Goal: Obtain resource: Download file/media

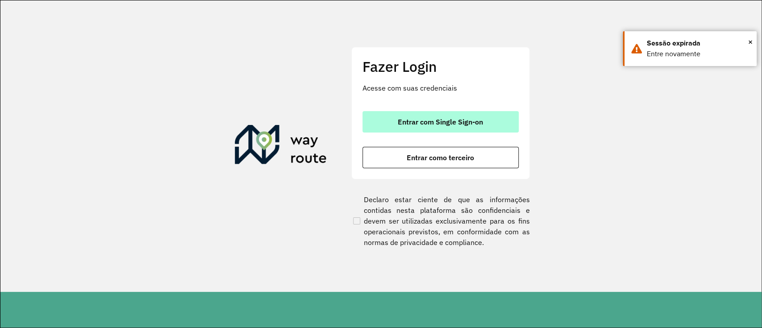
click at [453, 119] on span "Entrar com Single Sign-on" at bounding box center [440, 121] width 85 height 7
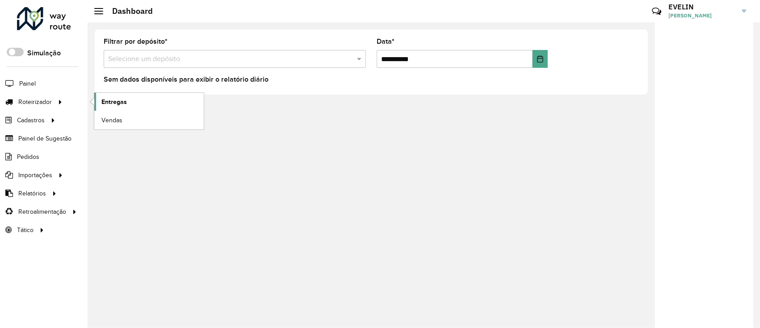
click at [118, 103] on span "Entregas" at bounding box center [113, 101] width 25 height 9
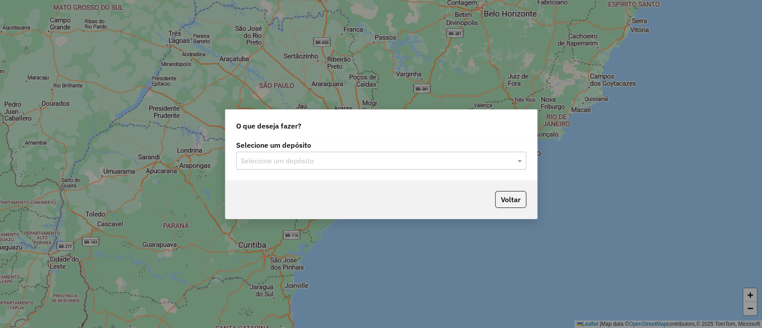
click at [313, 160] on input "text" at bounding box center [372, 161] width 263 height 11
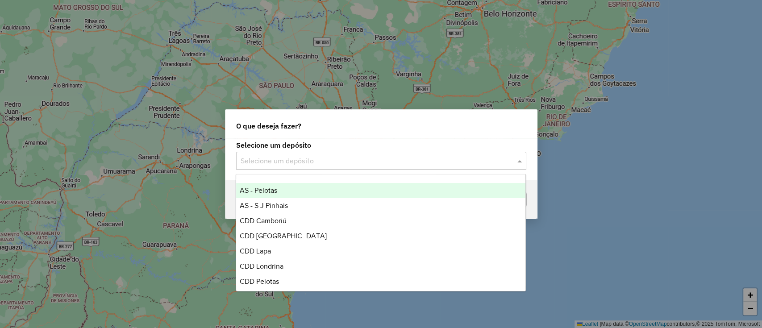
scroll to position [59, 0]
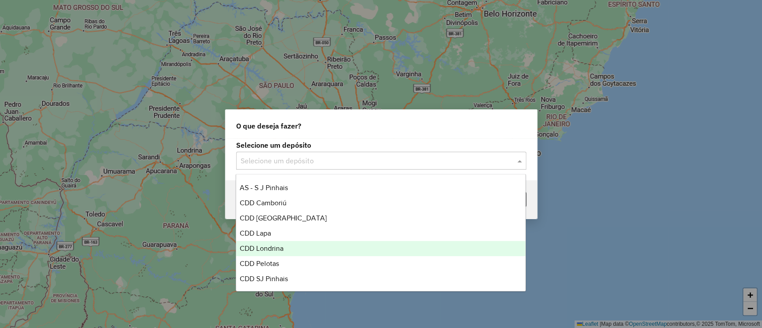
click at [287, 247] on div "CDD Londrina" at bounding box center [380, 248] width 289 height 15
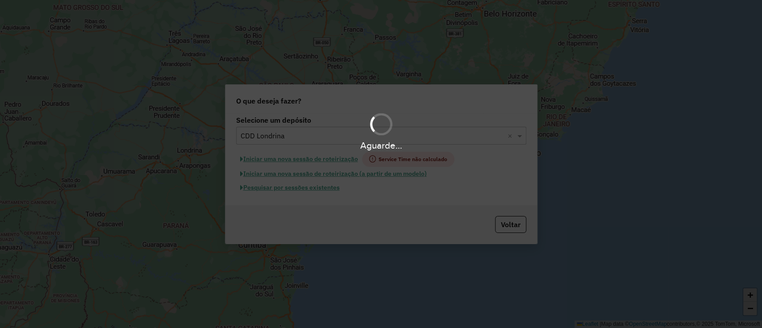
click at [316, 188] on hb-app "Aguarde... Pop-up bloqueado! Seu navegador bloqueou automáticamente a abertura …" at bounding box center [381, 164] width 762 height 328
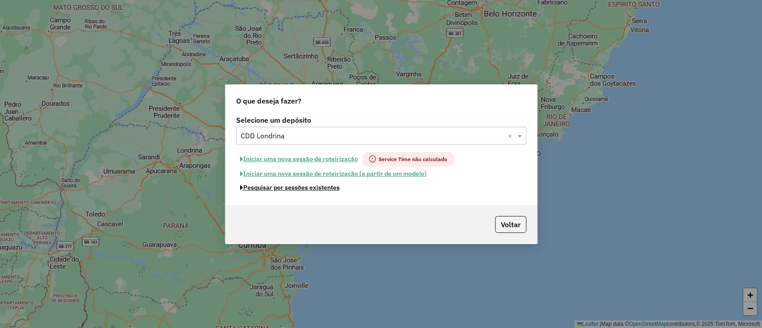
click at [316, 188] on button "Pesquisar por sessões existentes" at bounding box center [290, 188] width 108 height 14
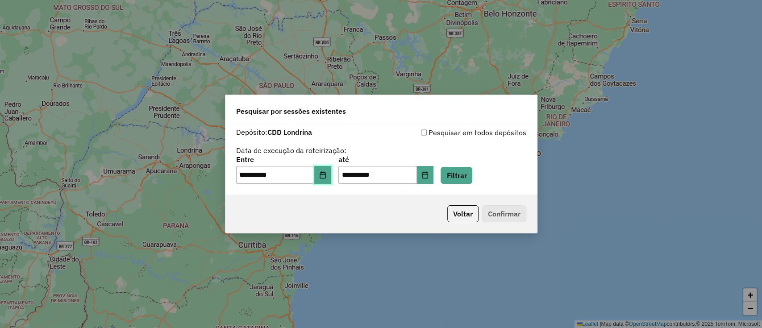
click at [326, 174] on icon "Choose Date" at bounding box center [322, 174] width 7 height 7
click at [472, 168] on button "Filtrar" at bounding box center [457, 175] width 32 height 17
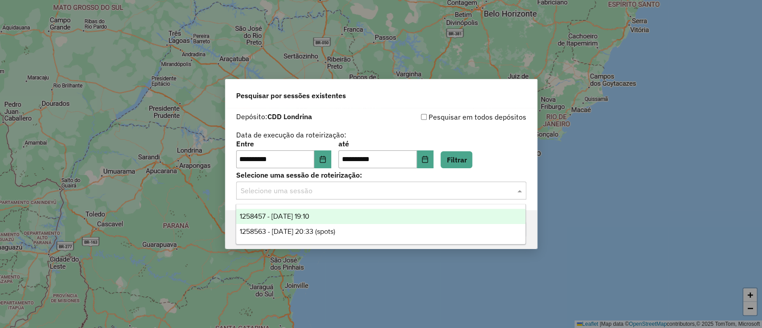
click at [331, 194] on input "text" at bounding box center [372, 191] width 263 height 11
click at [330, 214] on div "1258457 - 03/09/2025 19:10" at bounding box center [380, 216] width 289 height 15
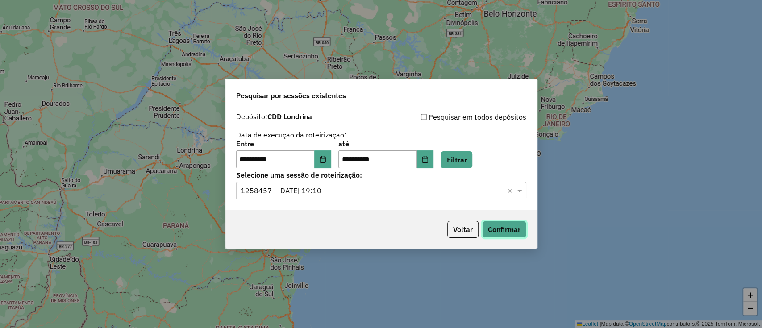
click at [506, 226] on button "Confirmar" at bounding box center [504, 229] width 44 height 17
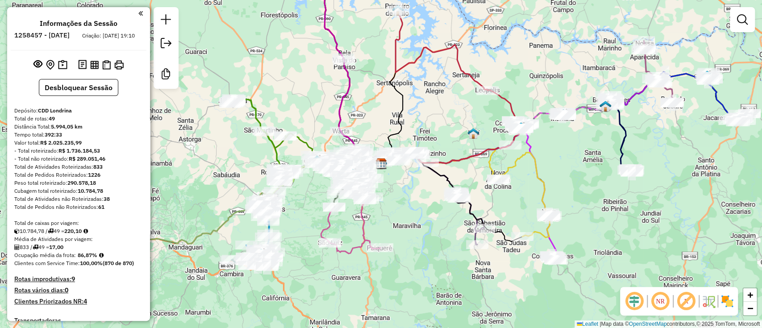
scroll to position [179, 0]
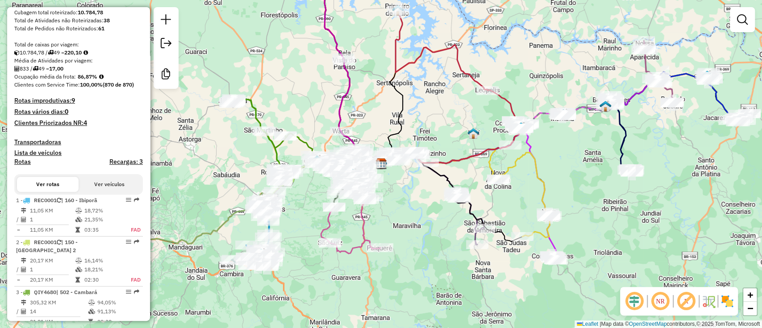
click at [157, 18] on div at bounding box center [166, 48] width 25 height 82
click at [167, 19] on em at bounding box center [166, 19] width 11 height 11
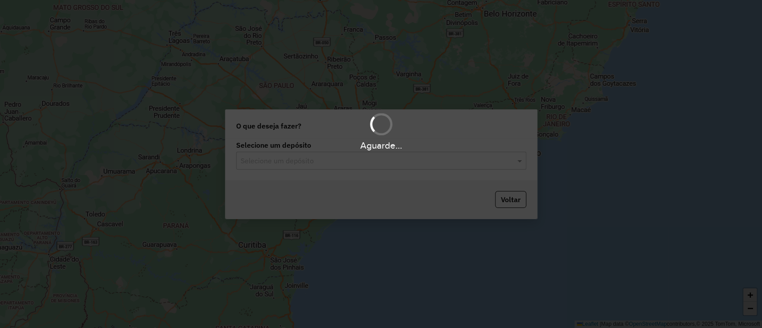
click at [353, 165] on hb-app "Aguarde... Pop-up bloqueado! Seu navegador bloqueou automáticamente a abertura …" at bounding box center [381, 164] width 762 height 328
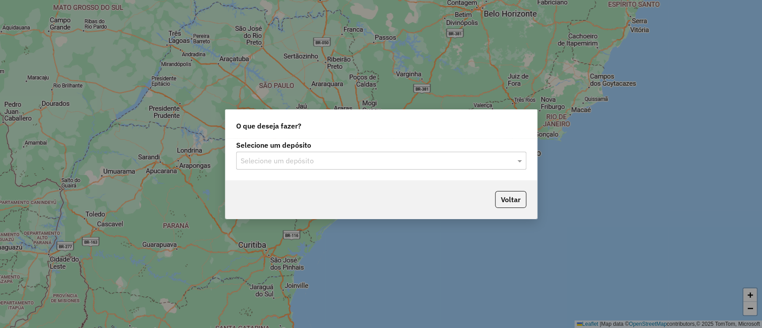
click at [316, 159] on input "text" at bounding box center [372, 161] width 263 height 11
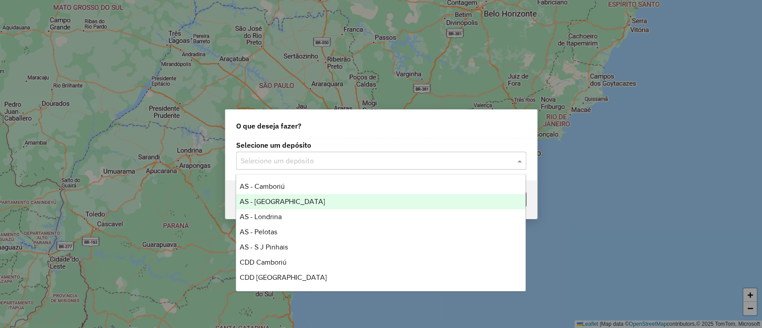
scroll to position [59, 0]
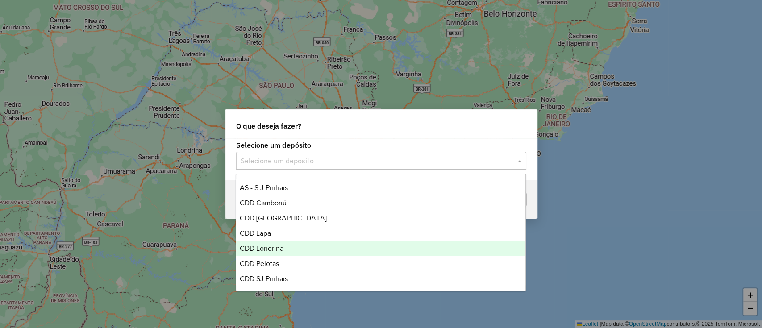
click at [286, 242] on div "CDD Londrina" at bounding box center [380, 248] width 289 height 15
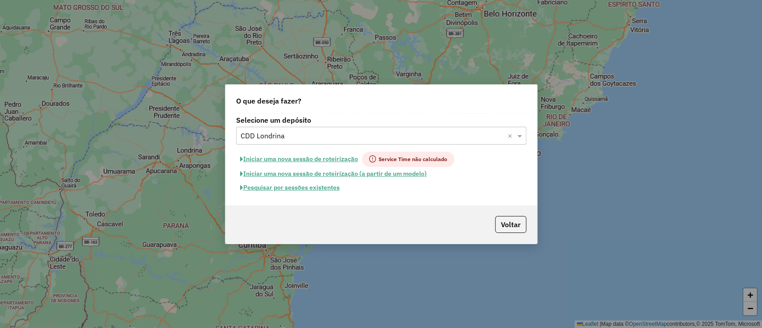
click at [299, 188] on button "Pesquisar por sessões existentes" at bounding box center [290, 188] width 108 height 14
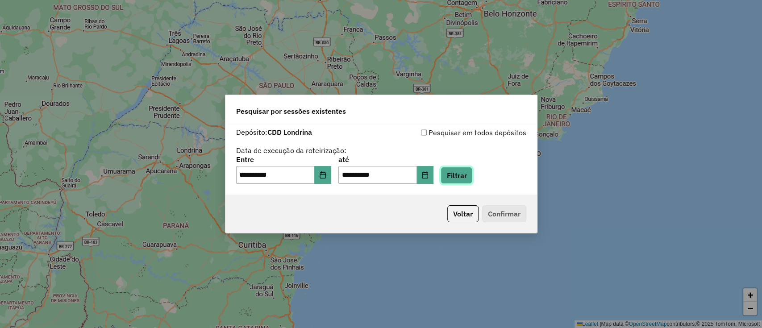
click at [465, 182] on button "Filtrar" at bounding box center [457, 175] width 32 height 17
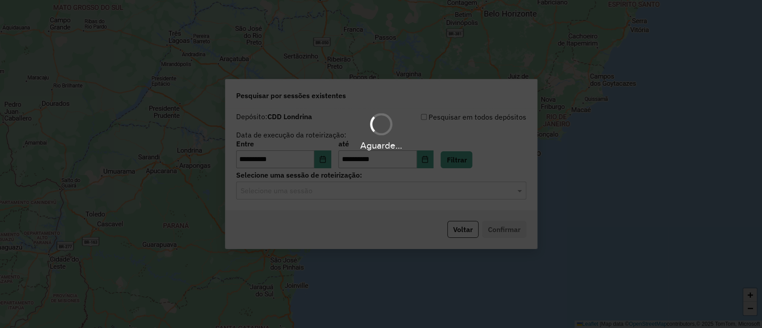
click at [359, 198] on hb-app "**********" at bounding box center [381, 164] width 762 height 328
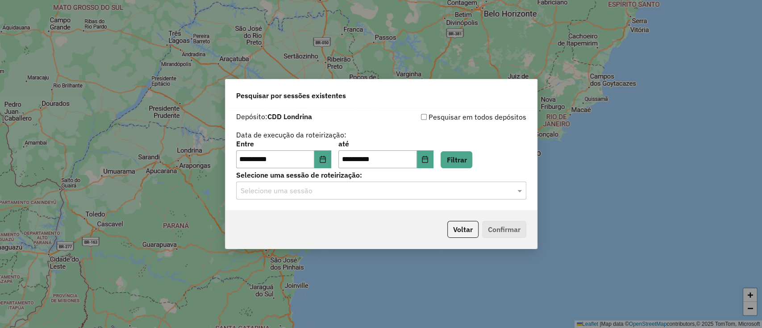
click at [354, 192] on input "text" at bounding box center [372, 191] width 263 height 11
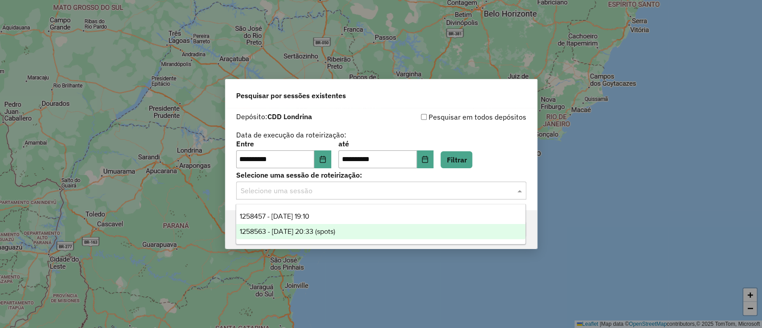
drag, startPoint x: 338, startPoint y: 229, endPoint x: 353, endPoint y: 230, distance: 14.8
click at [335, 229] on span "1258563 - 03/09/2025 20:33 (spots)" at bounding box center [288, 232] width 96 height 8
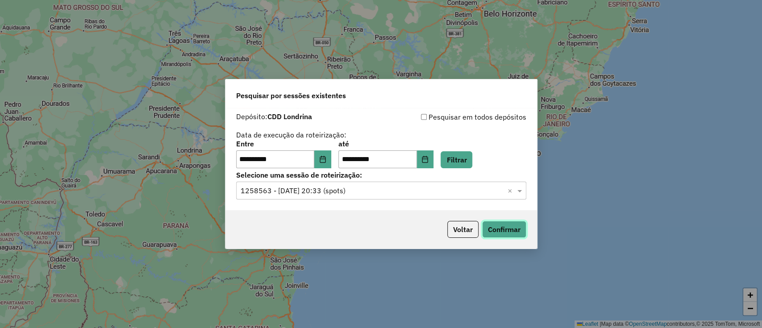
click at [514, 232] on button "Confirmar" at bounding box center [504, 229] width 44 height 17
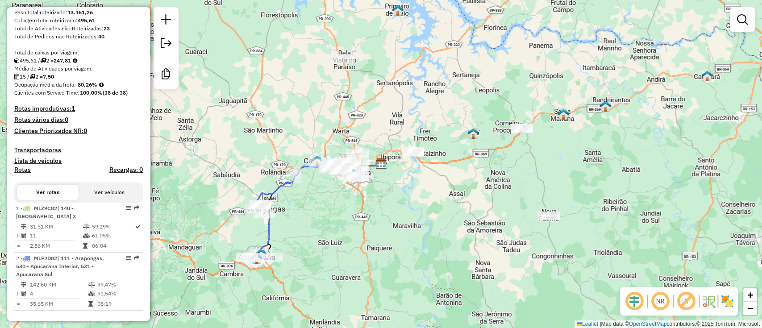
scroll to position [238, 0]
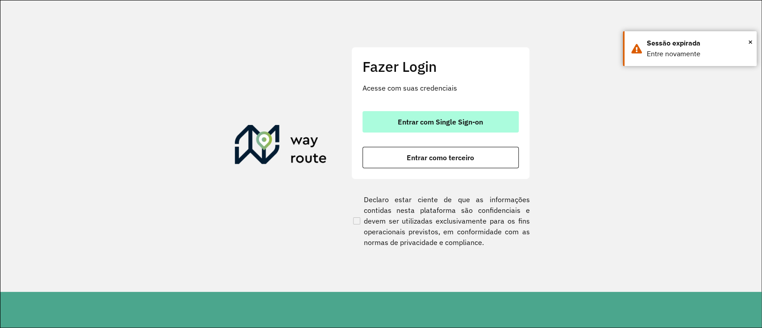
click at [434, 127] on button "Entrar com Single Sign-on" at bounding box center [441, 121] width 156 height 21
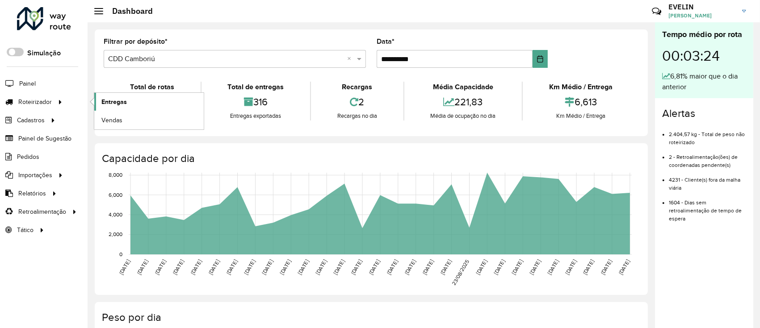
click at [112, 102] on span "Entregas" at bounding box center [113, 101] width 25 height 9
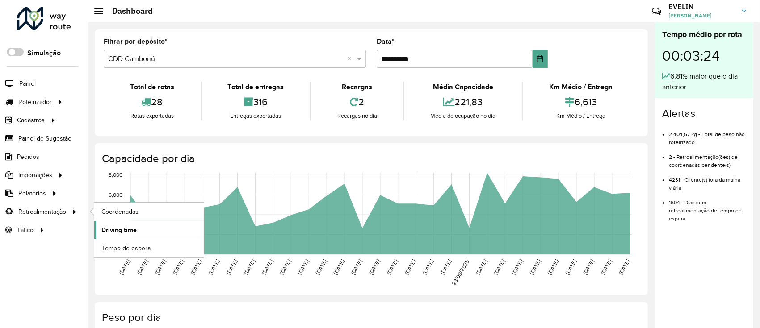
click at [122, 228] on span "Driving time" at bounding box center [118, 230] width 35 height 9
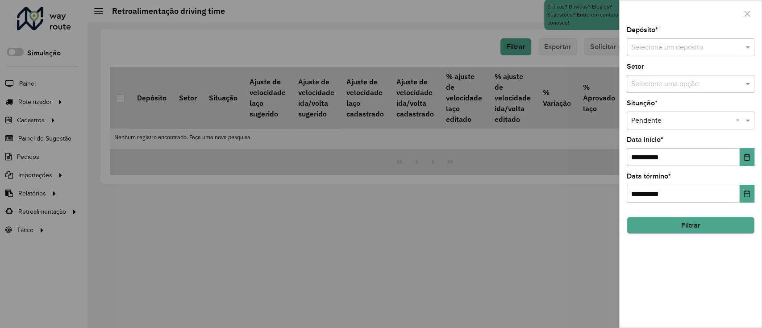
click at [682, 48] on input "text" at bounding box center [681, 47] width 101 height 11
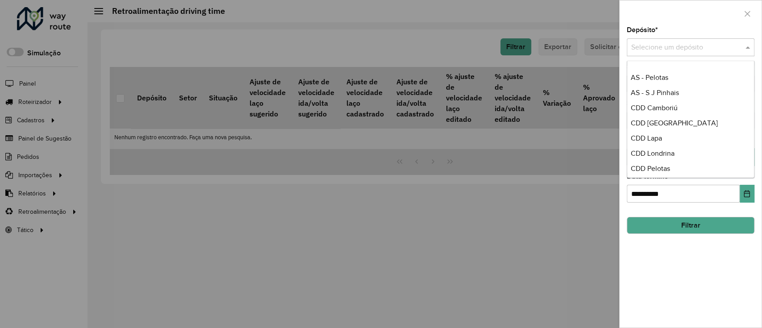
scroll to position [59, 0]
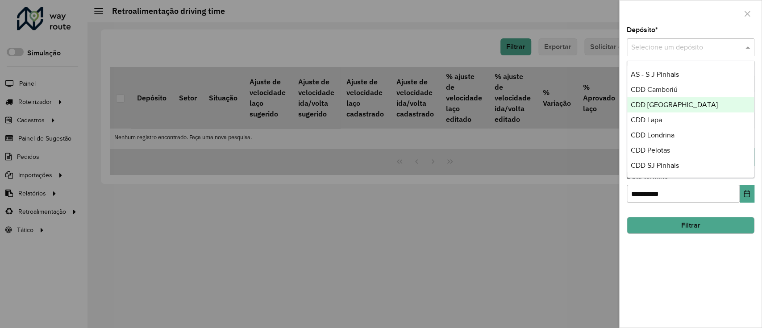
click at [673, 104] on span "CDD [GEOGRAPHIC_DATA]" at bounding box center [674, 105] width 87 height 8
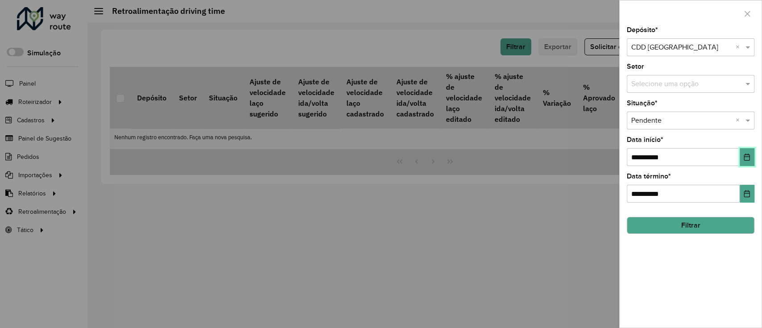
click at [748, 161] on icon "Choose Date" at bounding box center [747, 157] width 6 height 7
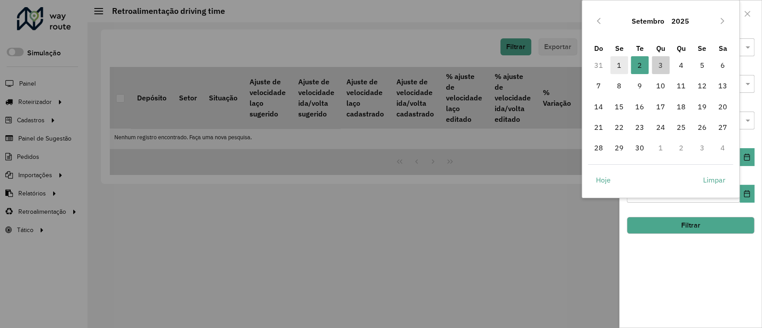
click at [614, 66] on span "1" at bounding box center [619, 65] width 18 height 18
type input "**********"
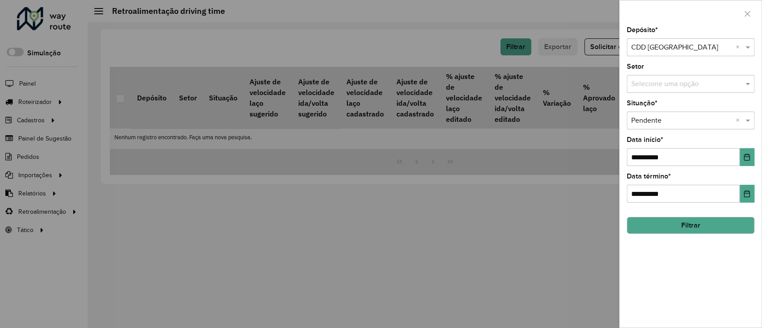
click at [733, 218] on button "Filtrar" at bounding box center [691, 225] width 128 height 17
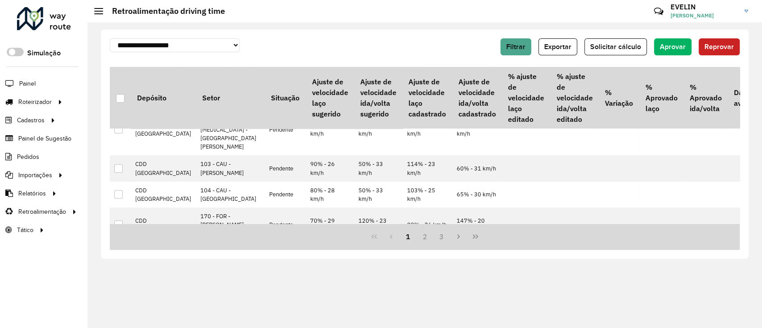
scroll to position [179, 0]
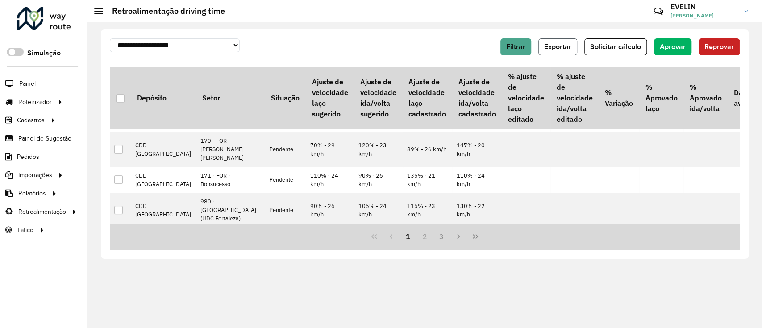
click at [550, 45] on span "Exportar" at bounding box center [557, 47] width 27 height 8
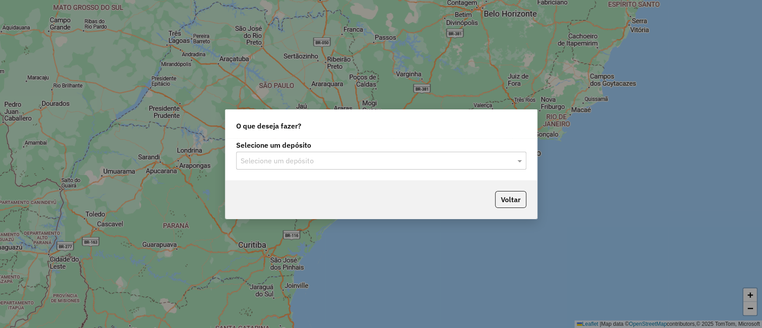
click at [387, 161] on input "text" at bounding box center [372, 161] width 263 height 11
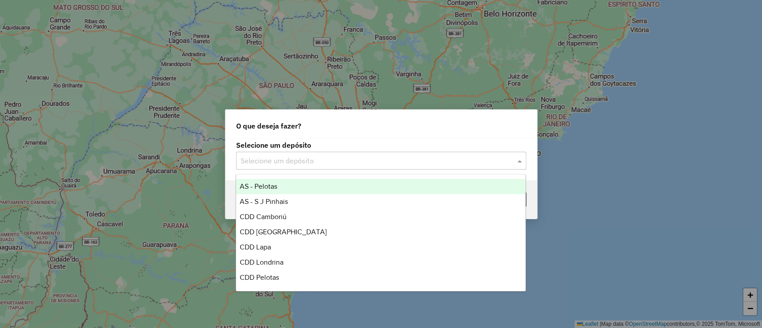
scroll to position [59, 0]
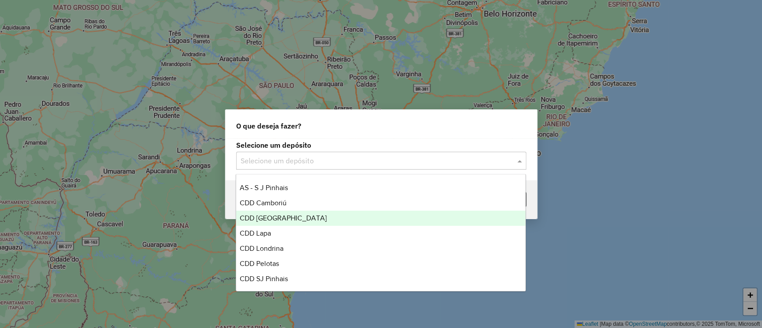
click at [284, 214] on span "CDD [GEOGRAPHIC_DATA]" at bounding box center [283, 218] width 87 height 8
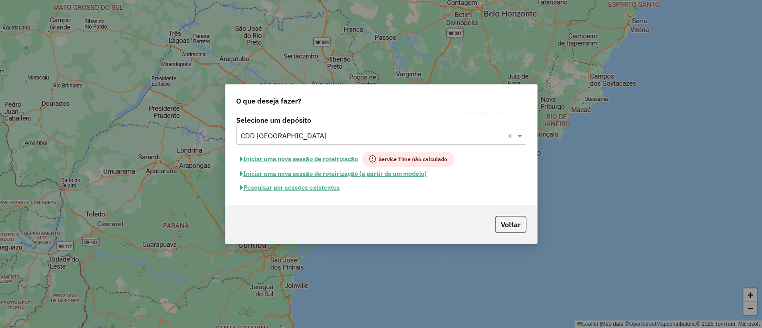
click at [324, 191] on button "Pesquisar por sessões existentes" at bounding box center [290, 188] width 108 height 14
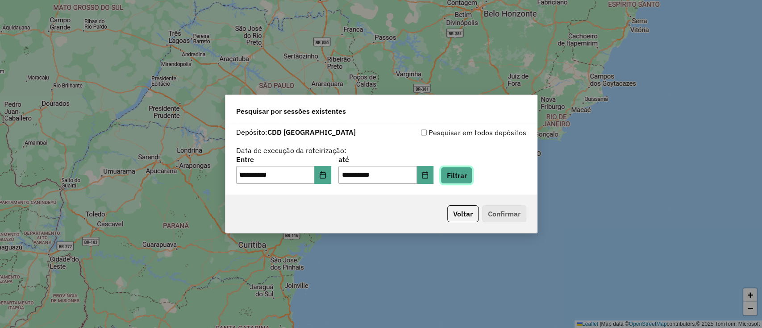
click at [467, 176] on button "Filtrar" at bounding box center [457, 175] width 32 height 17
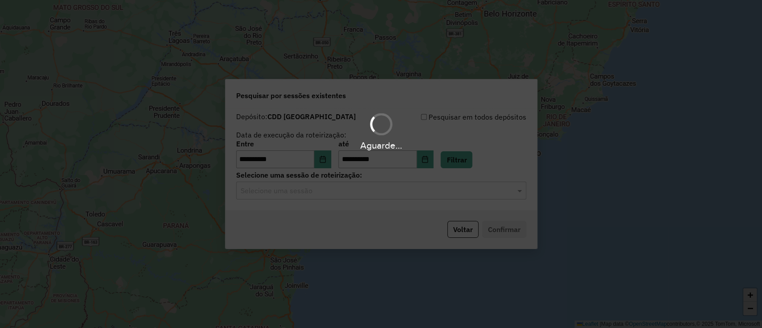
click at [320, 188] on input "text" at bounding box center [372, 191] width 263 height 11
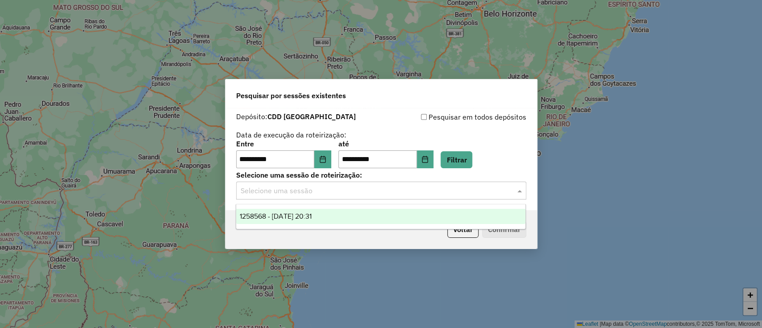
click at [312, 214] on span "1258568 - [DATE] 20:31" at bounding box center [276, 217] width 72 height 8
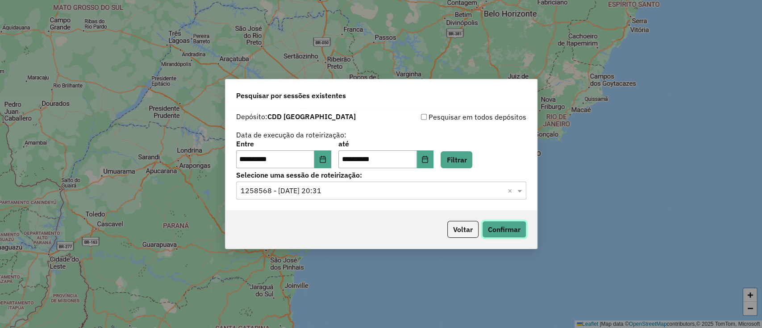
click at [510, 230] on button "Confirmar" at bounding box center [504, 229] width 44 height 17
click at [491, 235] on button "Confirmar" at bounding box center [504, 229] width 44 height 17
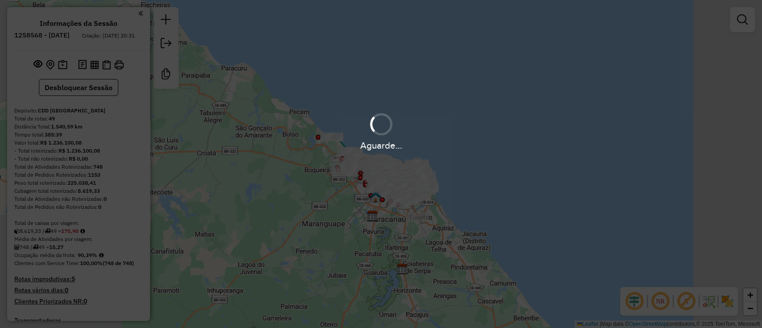
drag, startPoint x: 480, startPoint y: 140, endPoint x: 447, endPoint y: 112, distance: 43.1
click at [454, 112] on div "Aguarde..." at bounding box center [381, 131] width 762 height 42
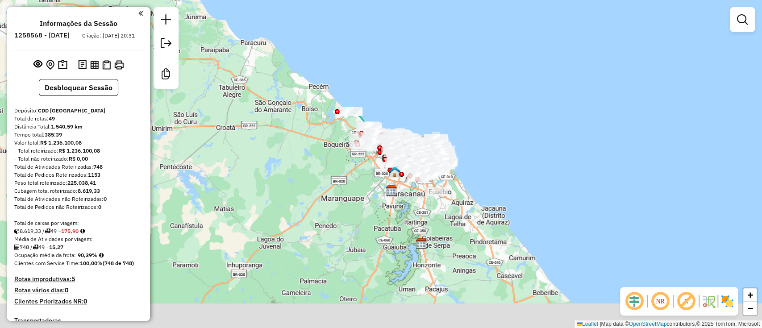
drag, startPoint x: 290, startPoint y: 52, endPoint x: 271, endPoint y: 169, distance: 119.0
click at [326, 40] on div "Janela de atendimento Grade de atendimento Capacidade Transportadoras Veículos …" at bounding box center [381, 164] width 762 height 328
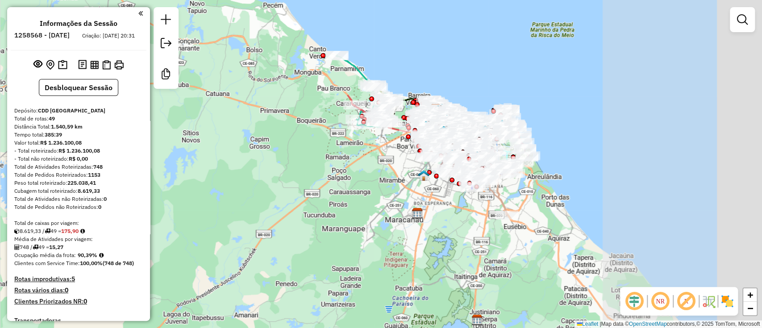
drag, startPoint x: 452, startPoint y: 166, endPoint x: 347, endPoint y: 164, distance: 105.9
click at [351, 168] on div "Janela de atendimento Grade de atendimento Capacidade Transportadoras Veículos …" at bounding box center [381, 164] width 762 height 328
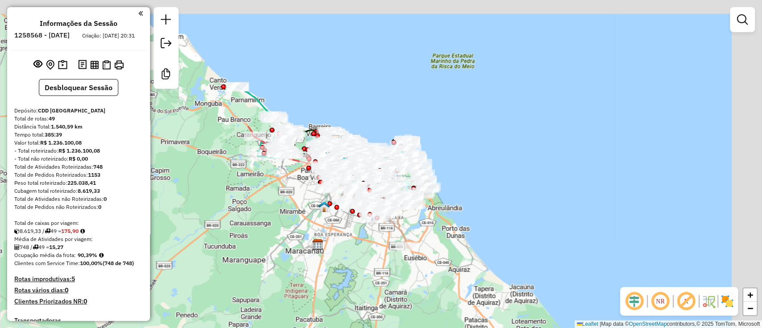
drag, startPoint x: 355, startPoint y: 205, endPoint x: 294, endPoint y: 228, distance: 65.4
click at [251, 246] on div "Janela de atendimento Grade de atendimento Capacidade Transportadoras Veículos …" at bounding box center [381, 164] width 762 height 328
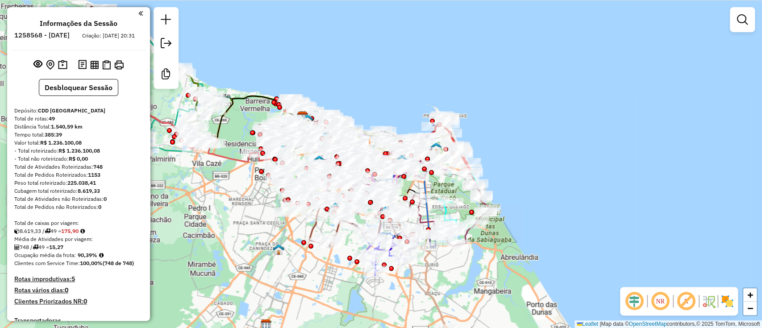
click at [631, 297] on em at bounding box center [634, 301] width 21 height 21
click at [689, 298] on em at bounding box center [686, 301] width 21 height 21
click at [708, 297] on img at bounding box center [709, 301] width 14 height 14
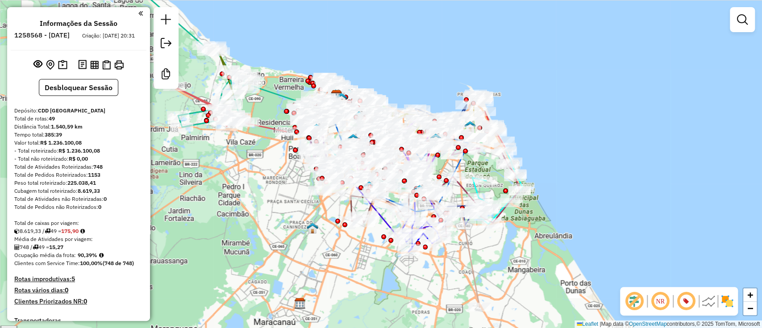
drag, startPoint x: 544, startPoint y: 165, endPoint x: 562, endPoint y: 155, distance: 20.0
click at [562, 155] on div "Janela de atendimento Grade de atendimento Capacidade Transportadoras Veículos …" at bounding box center [381, 164] width 762 height 328
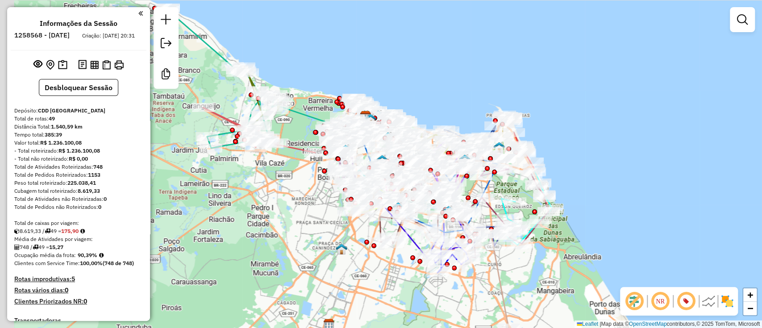
drag, startPoint x: 368, startPoint y: 66, endPoint x: 385, endPoint y: 68, distance: 17.1
click at [385, 68] on div "Janela de atendimento Grade de atendimento Capacidade Transportadoras Veículos …" at bounding box center [381, 164] width 762 height 328
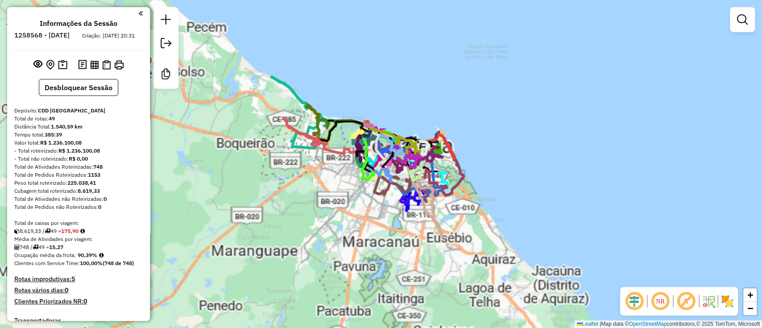
click at [635, 298] on em at bounding box center [634, 301] width 21 height 21
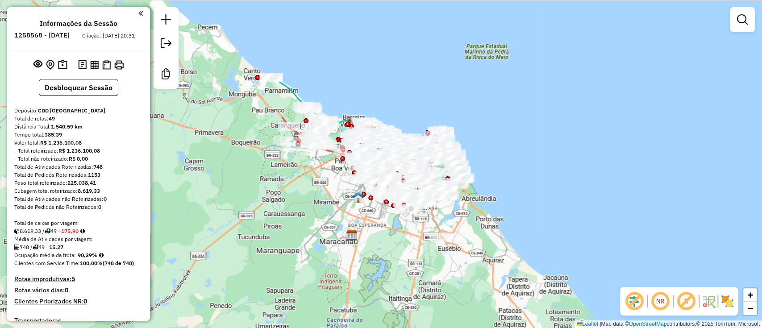
drag, startPoint x: 686, startPoint y: 298, endPoint x: 502, endPoint y: 97, distance: 272.2
click at [686, 298] on em at bounding box center [686, 301] width 21 height 21
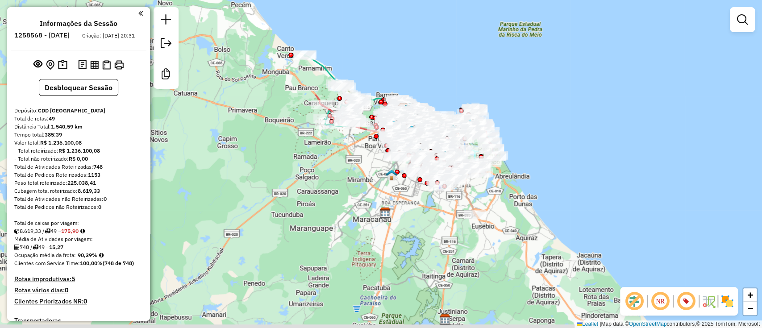
drag, startPoint x: 389, startPoint y: 33, endPoint x: 396, endPoint y: 38, distance: 8.1
click at [390, 33] on div "Janela de atendimento Grade de atendimento Capacidade Transportadoras Veículos …" at bounding box center [381, 164] width 762 height 328
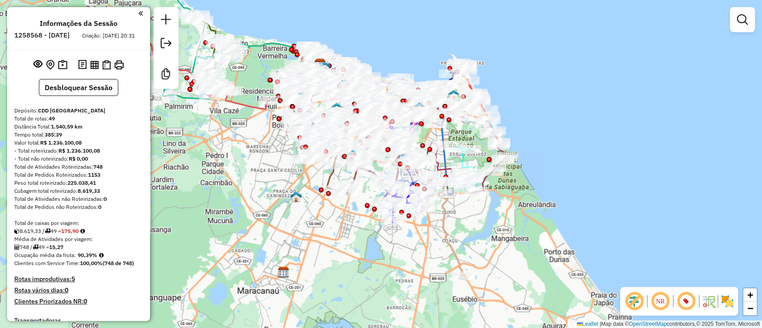
drag, startPoint x: 531, startPoint y: 120, endPoint x: 529, endPoint y: 114, distance: 6.6
click at [529, 114] on div "Janela de atendimento Grade de atendimento Capacidade Transportadoras Veículos …" at bounding box center [381, 164] width 762 height 328
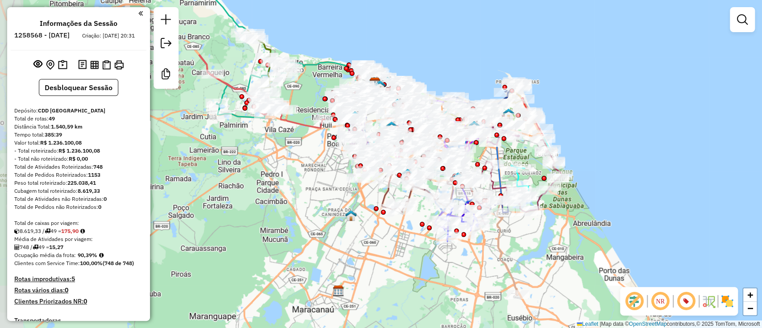
drag, startPoint x: 300, startPoint y: 16, endPoint x: 357, endPoint y: 41, distance: 62.4
click at [357, 41] on div "Janela de atendimento Grade de atendimento Capacidade Transportadoras Veículos …" at bounding box center [381, 164] width 762 height 328
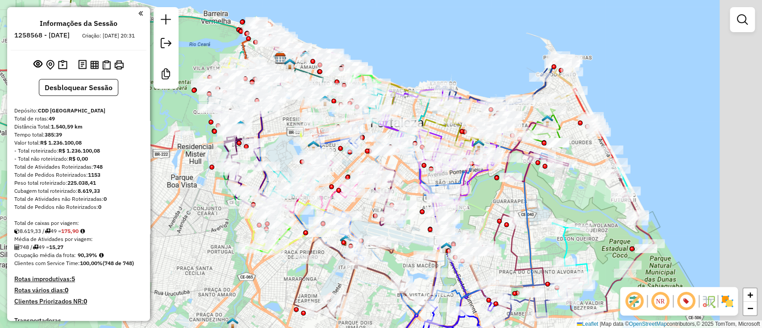
drag, startPoint x: 447, startPoint y: 48, endPoint x: 443, endPoint y: 48, distance: 4.5
click at [444, 48] on div "Janela de atendimento Grade de atendimento Capacidade Transportadoras Veículos …" at bounding box center [381, 164] width 762 height 328
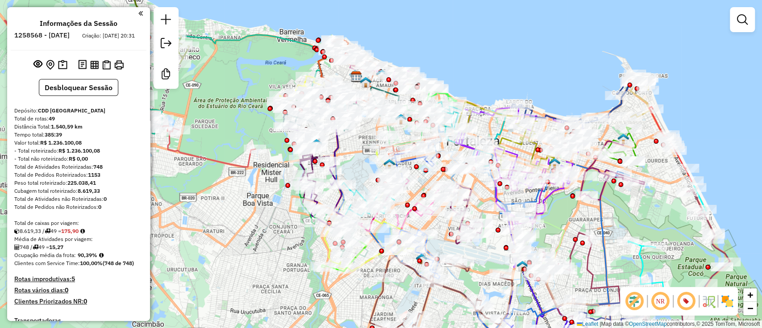
drag, startPoint x: 398, startPoint y: 55, endPoint x: 423, endPoint y: 61, distance: 25.6
click at [423, 61] on div "Janela de atendimento Grade de atendimento Capacidade Transportadoras Veículos …" at bounding box center [381, 164] width 762 height 328
click at [728, 300] on img at bounding box center [727, 301] width 14 height 14
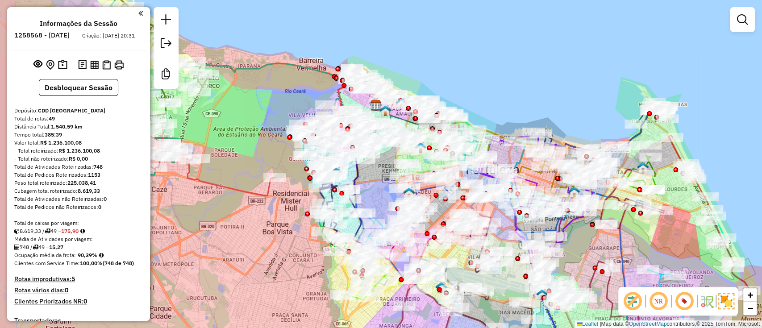
drag, startPoint x: 522, startPoint y: 81, endPoint x: 541, endPoint y: 110, distance: 34.7
click at [541, 110] on div "Janela de atendimento Grade de atendimento Capacidade Transportadoras Veículos …" at bounding box center [381, 164] width 762 height 328
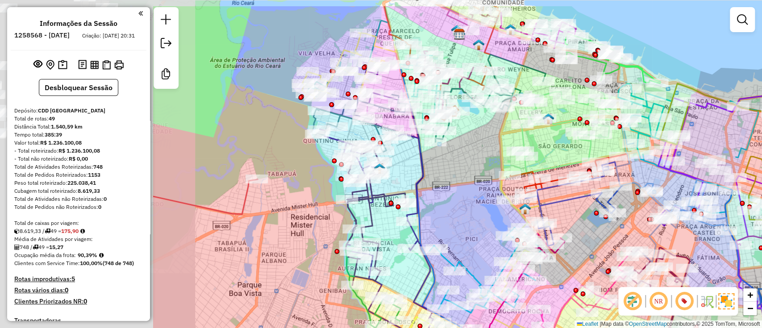
drag, startPoint x: 316, startPoint y: 112, endPoint x: 523, endPoint y: 146, distance: 210.5
click at [550, 152] on div "Janela de atendimento Grade de atendimento Capacidade Transportadoras Veículos …" at bounding box center [381, 164] width 762 height 328
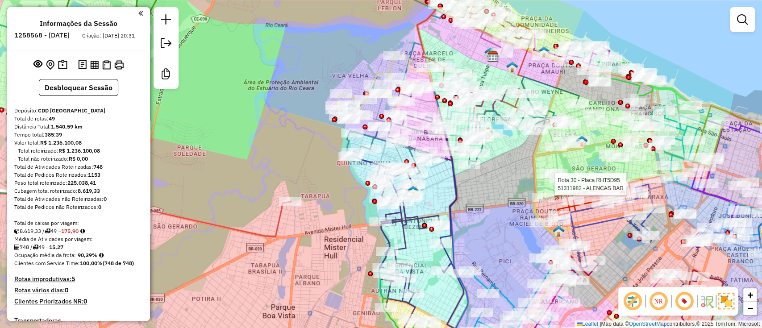
click at [706, 300] on img at bounding box center [707, 301] width 14 height 14
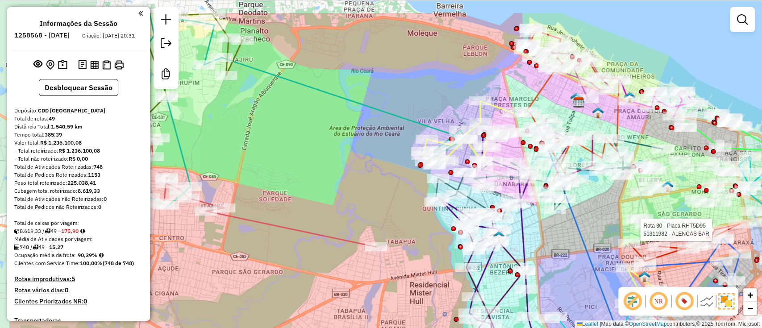
drag, startPoint x: 298, startPoint y: 99, endPoint x: 632, endPoint y: 307, distance: 393.3
click at [397, 151] on div "Rota 30 - Placa RHT5D95 51311982 - ALENCAS BAR Janela de atendimento Grade de a…" at bounding box center [381, 164] width 762 height 328
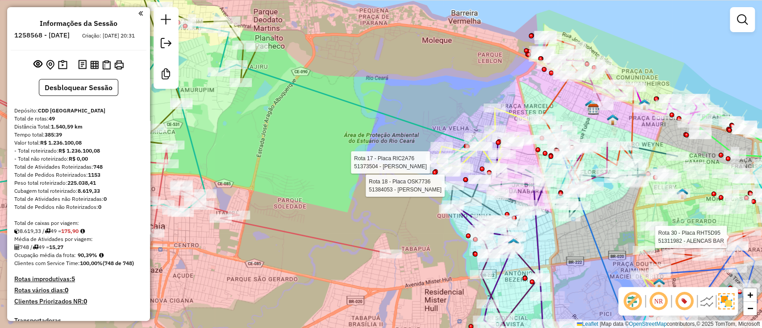
drag, startPoint x: 339, startPoint y: 162, endPoint x: 410, endPoint y: 202, distance: 82.2
click at [410, 202] on div "Rota 30 - Placa RHT5D95 51311982 - ALENCAS BAR Rota 18 - Placa OSK7736 51384053…" at bounding box center [381, 164] width 762 height 328
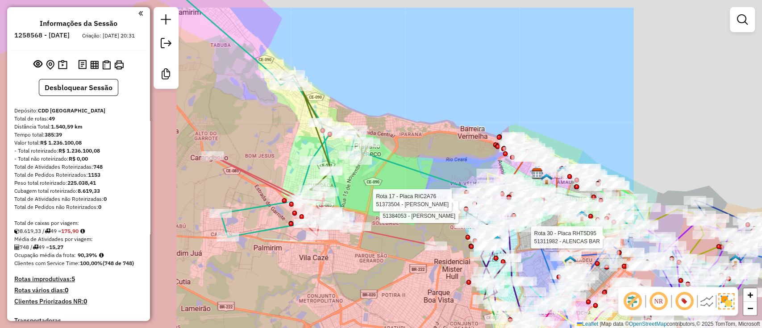
click at [413, 163] on div "Rota 30 - Placa RHT5D95 51311982 - ALENCAS BAR Rota 18 - Placa OSK7736 51384053…" at bounding box center [381, 164] width 762 height 328
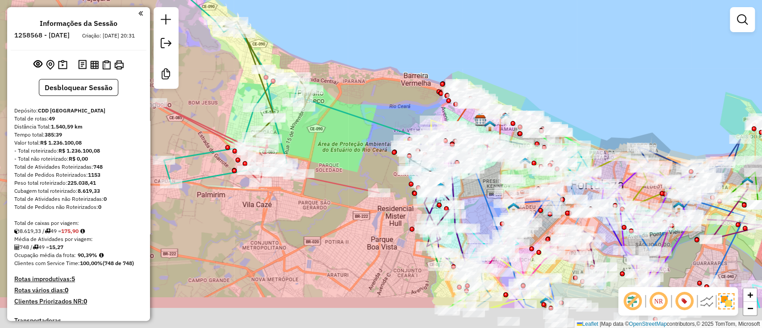
drag, startPoint x: 396, startPoint y: 34, endPoint x: 336, endPoint y: 2, distance: 67.9
click at [338, 0] on html "Aguarde... Pop-up bloqueado! Seu navegador bloqueou automáticamente a abertura …" at bounding box center [381, 164] width 762 height 328
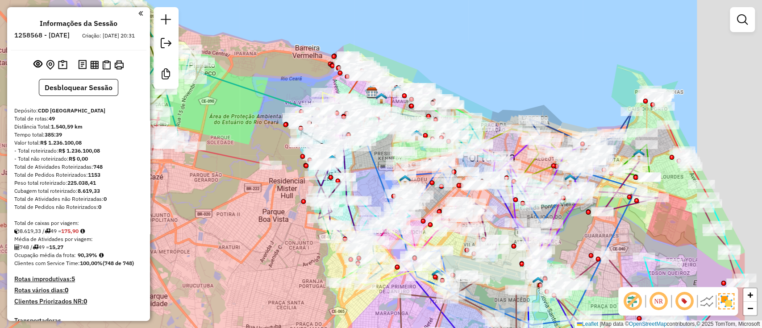
drag, startPoint x: 536, startPoint y: 73, endPoint x: 493, endPoint y: 77, distance: 43.0
click at [479, 51] on div "Janela de atendimento Grade de atendimento Capacidade Transportadoras Veículos …" at bounding box center [381, 164] width 762 height 328
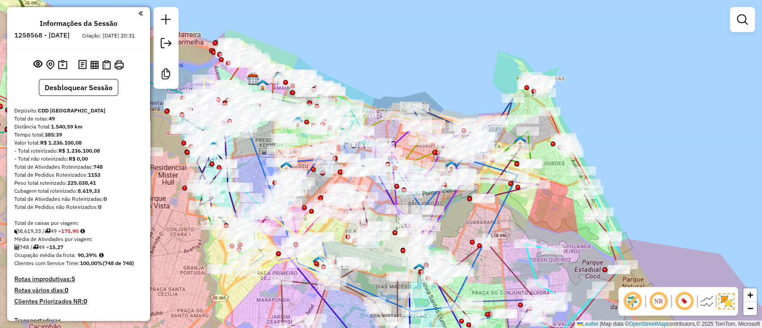
drag, startPoint x: 539, startPoint y: 230, endPoint x: 517, endPoint y: 225, distance: 22.4
click at [518, 225] on div "Rota 6 - Placa RIF6B05 51350398 - ROSINEIDE DA SILVA Q Janela de atendimento Gr…" at bounding box center [381, 164] width 762 height 328
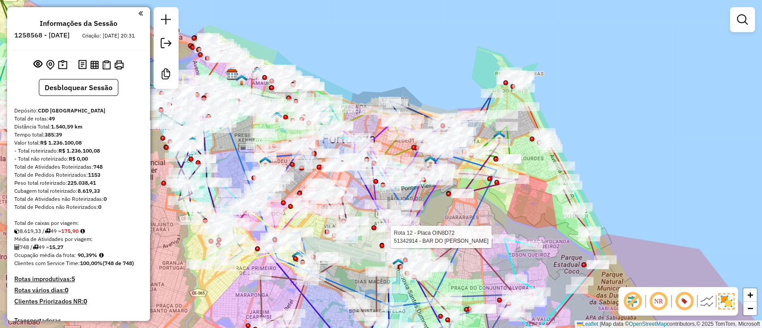
click at [481, 187] on icon at bounding box center [489, 168] width 59 height 50
select select "**********"
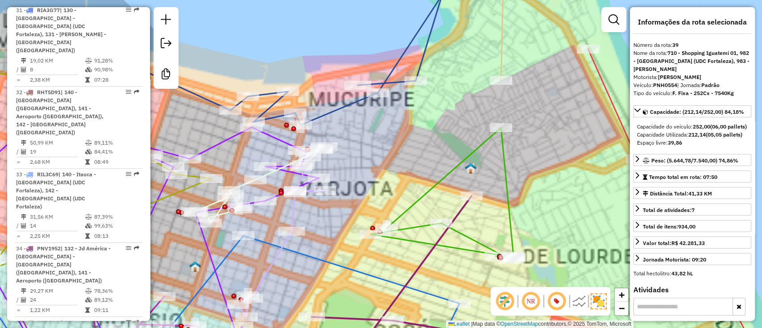
click at [515, 133] on div "Janela de atendimento Grade de atendimento Capacidade Transportadoras Veículos …" at bounding box center [381, 164] width 762 height 328
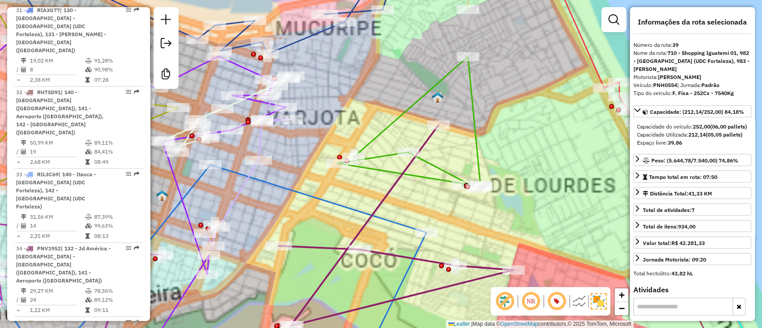
scroll to position [2819, 0]
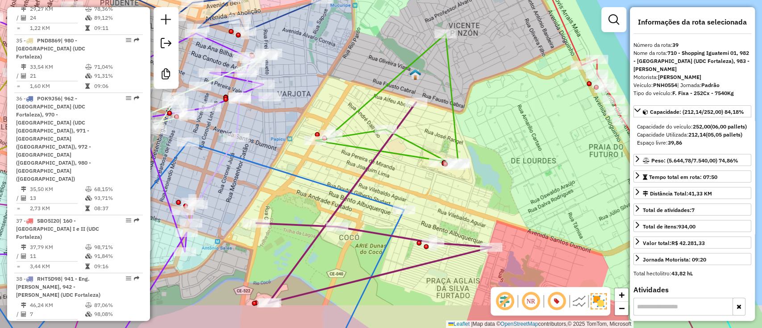
drag, startPoint x: 513, startPoint y: 152, endPoint x: 491, endPoint y: 131, distance: 30.3
click at [491, 131] on div "Janela de atendimento Grade de atendimento Capacidade Transportadoras Veículos …" at bounding box center [381, 164] width 762 height 328
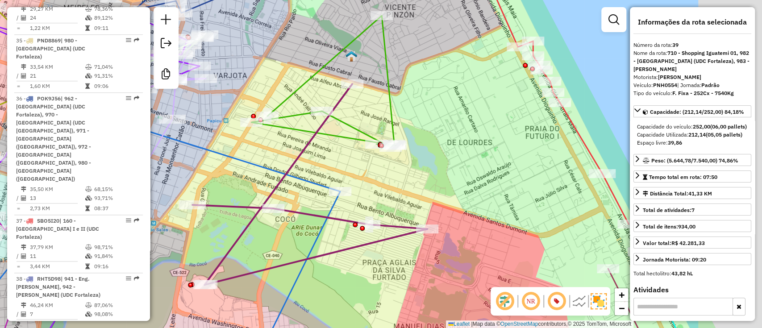
click at [419, 136] on div "Janela de atendimento Grade de atendimento Capacidade Transportadoras Veículos …" at bounding box center [381, 164] width 762 height 328
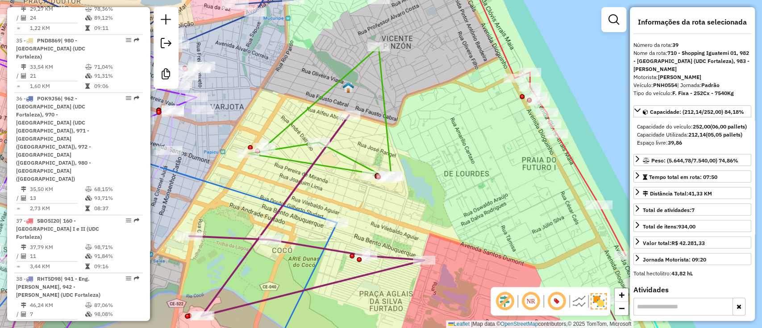
drag, startPoint x: 465, startPoint y: 204, endPoint x: 459, endPoint y: 210, distance: 9.2
click at [465, 210] on div "Janela de atendimento Grade de atendimento Capacidade Transportadoras Veículos …" at bounding box center [381, 164] width 762 height 328
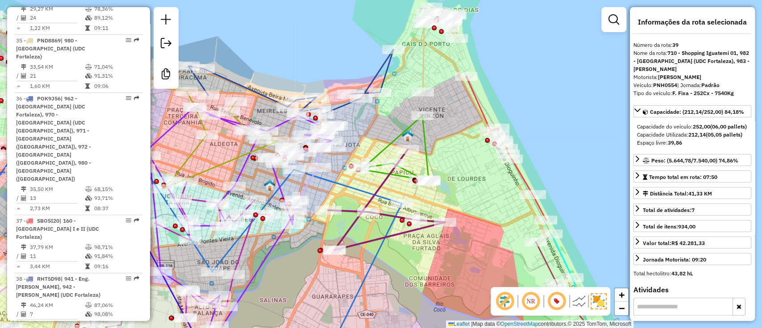
drag, startPoint x: 439, startPoint y: 173, endPoint x: 448, endPoint y: 103, distance: 70.6
click at [444, 106] on div "Janela de atendimento Grade de atendimento Capacidade Transportadoras Veículos …" at bounding box center [381, 164] width 762 height 328
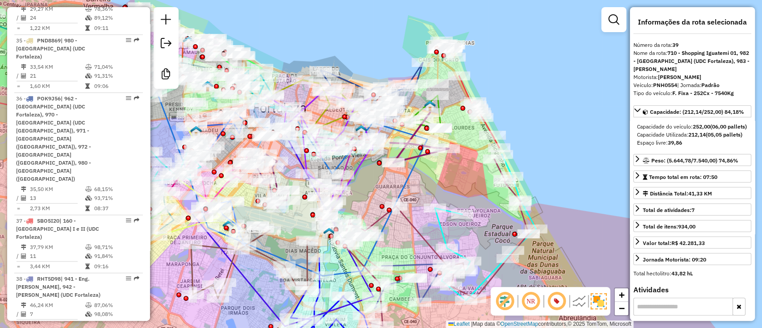
drag, startPoint x: 522, startPoint y: 46, endPoint x: 523, endPoint y: 54, distance: 8.1
click at [523, 54] on div "Janela de atendimento Grade de atendimento Capacidade Transportadoras Veículos …" at bounding box center [381, 164] width 762 height 328
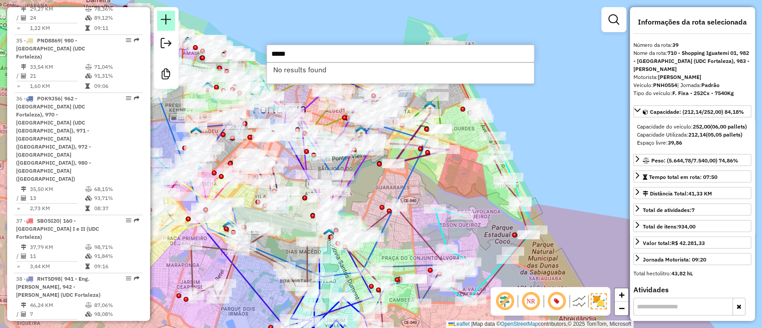
type input "*****"
drag, startPoint x: 300, startPoint y: 53, endPoint x: 255, endPoint y: 50, distance: 44.8
click at [255, 50] on hb-router-mapa "Informações da Sessão 1258568 - 03/09/2025 Criação: 02/09/2025 20:31 Desbloquea…" at bounding box center [381, 164] width 762 height 328
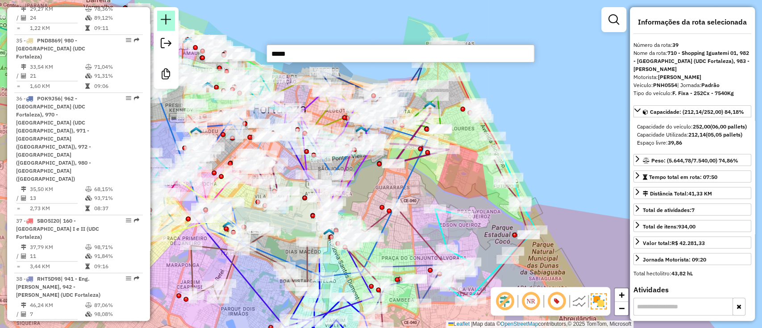
click at [162, 14] on em at bounding box center [166, 19] width 11 height 11
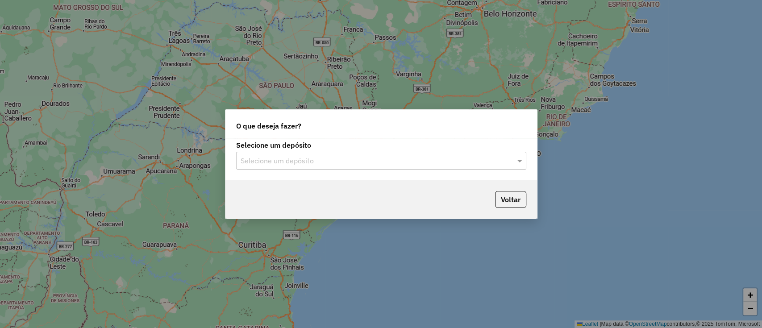
click at [306, 159] on hb-app "Aguarde... Pop-up bloqueado! Seu navegador bloqueou automáticamente a abertura …" at bounding box center [381, 164] width 762 height 328
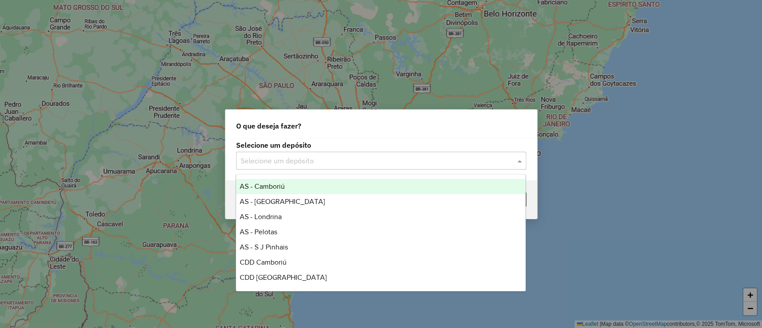
click at [302, 161] on input "text" at bounding box center [372, 161] width 263 height 11
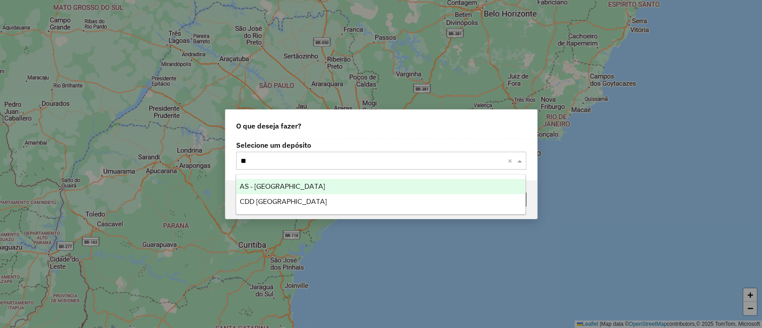
type input "***"
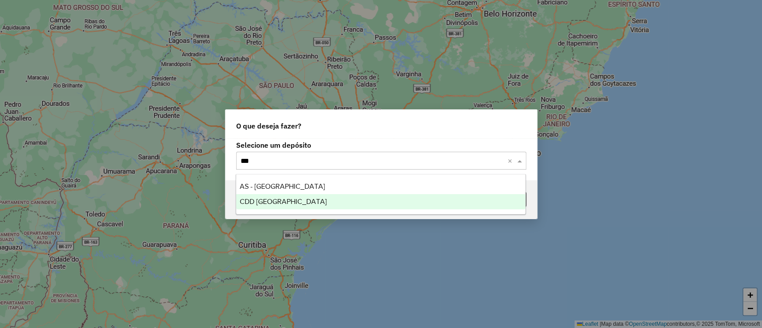
click at [282, 197] on div "CDD Fortaleza" at bounding box center [380, 201] width 289 height 15
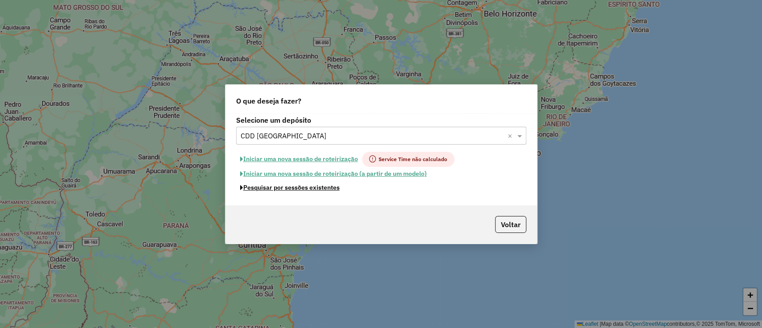
click at [286, 191] on button "Pesquisar por sessões existentes" at bounding box center [290, 188] width 108 height 14
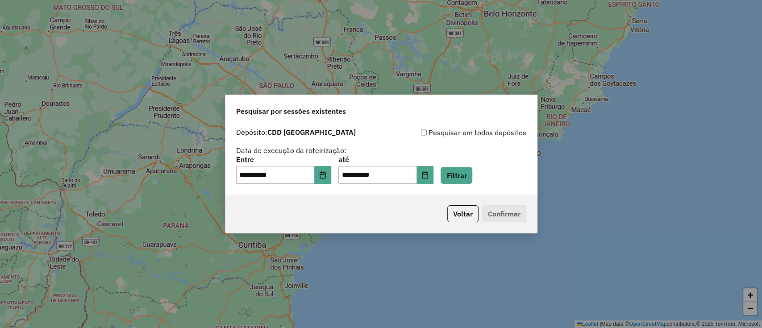
click at [331, 166] on div "**********" at bounding box center [283, 170] width 95 height 28
click at [326, 173] on icon "Choose Date" at bounding box center [322, 174] width 7 height 7
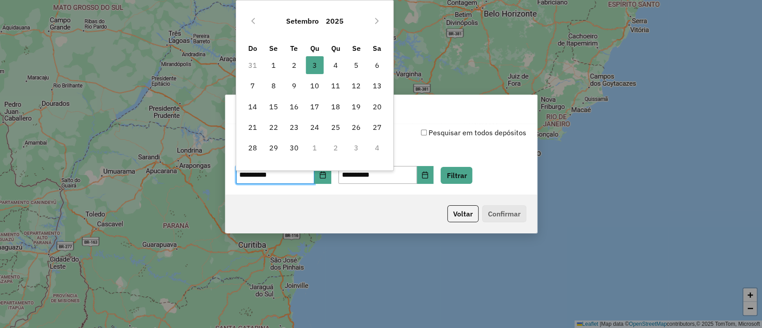
drag, startPoint x: 297, startPoint y: 63, endPoint x: 306, endPoint y: 71, distance: 12.6
click at [298, 61] on span "2" at bounding box center [294, 65] width 18 height 18
type input "**********"
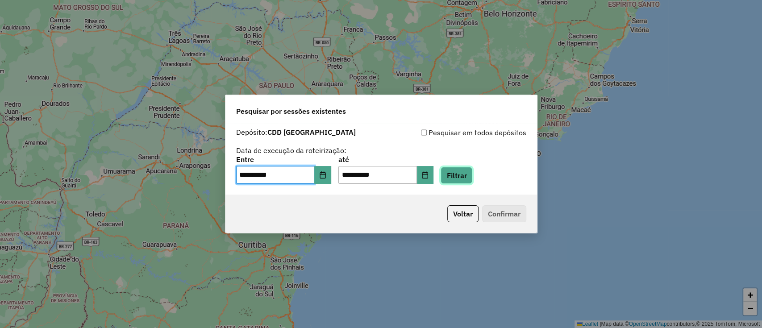
click at [472, 175] on button "Filtrar" at bounding box center [457, 175] width 32 height 17
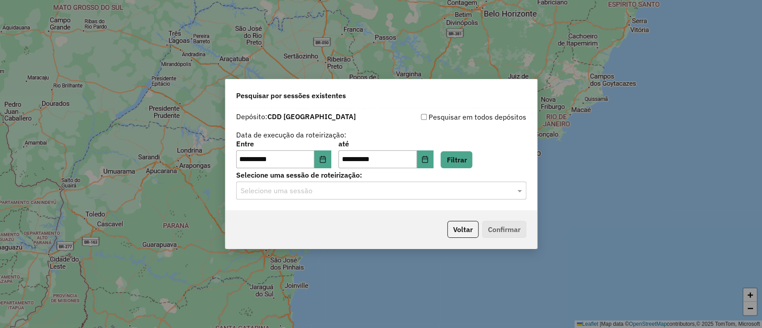
click at [384, 184] on div "Selecione uma sessão" at bounding box center [381, 191] width 290 height 18
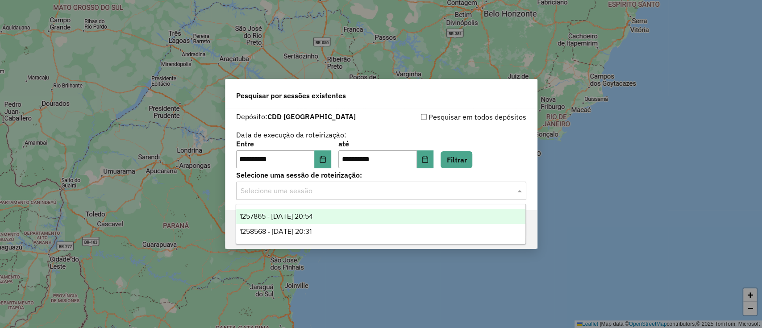
click at [337, 217] on div "1257865 - 02/09/2025 20:54" at bounding box center [380, 216] width 289 height 15
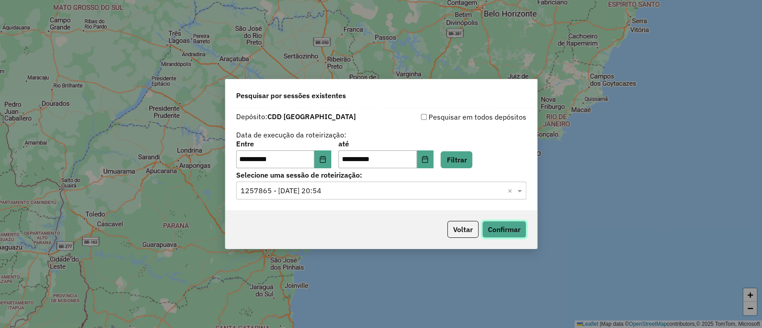
click at [511, 235] on button "Confirmar" at bounding box center [504, 229] width 44 height 17
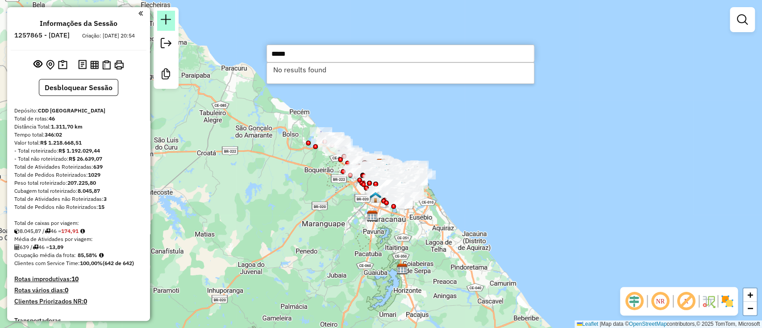
type input "*****"
click at [168, 15] on em at bounding box center [166, 19] width 11 height 11
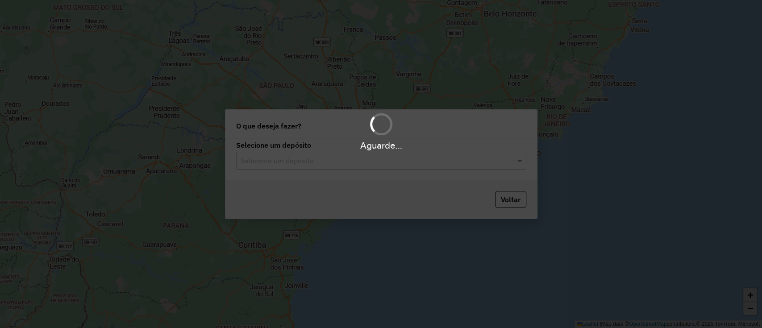
click at [324, 164] on input "text" at bounding box center [372, 161] width 263 height 11
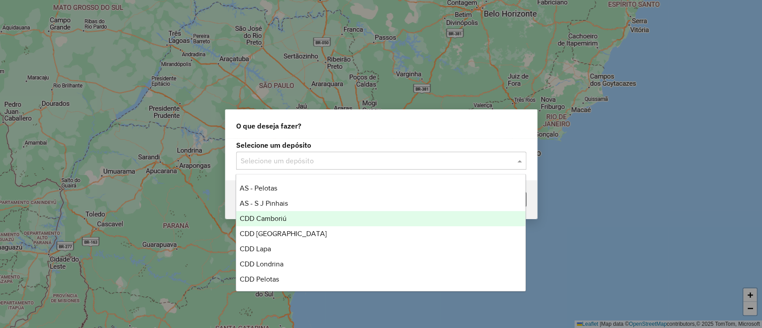
scroll to position [59, 0]
click at [272, 220] on span "CDD [GEOGRAPHIC_DATA]" at bounding box center [283, 218] width 87 height 8
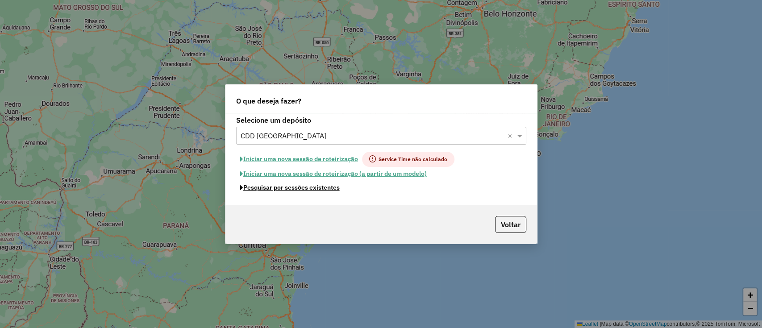
click at [279, 188] on button "Pesquisar por sessões existentes" at bounding box center [290, 188] width 108 height 14
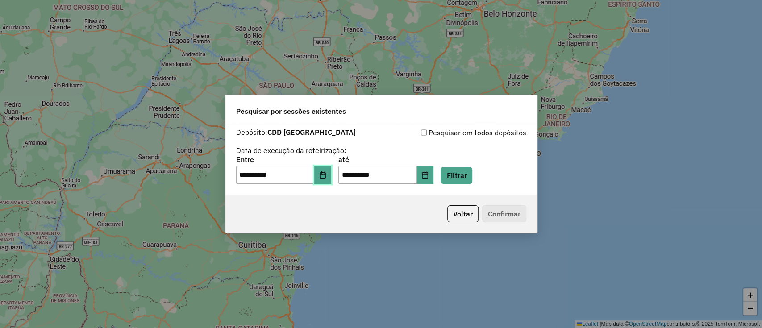
click at [326, 173] on icon "Choose Date" at bounding box center [323, 174] width 6 height 7
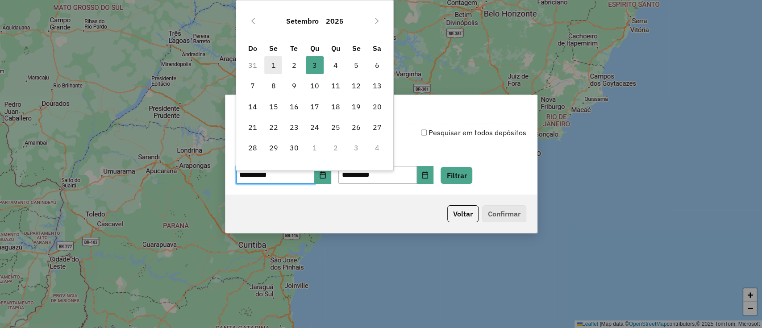
click at [274, 63] on span "1" at bounding box center [273, 65] width 18 height 18
type input "**********"
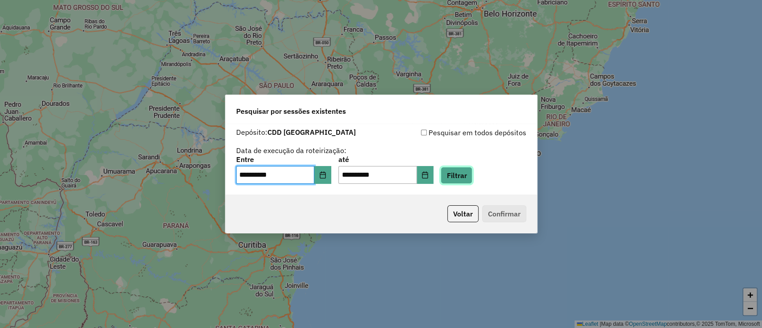
click at [470, 173] on button "Filtrar" at bounding box center [457, 175] width 32 height 17
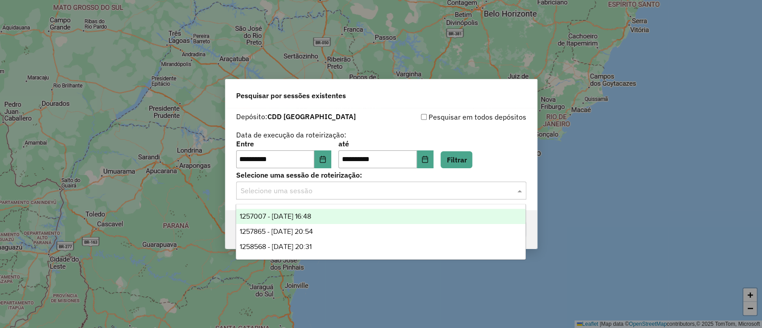
click at [330, 196] on input "text" at bounding box center [372, 191] width 263 height 11
click at [311, 216] on span "1257007 - [DATE] 16:48" at bounding box center [275, 217] width 71 height 8
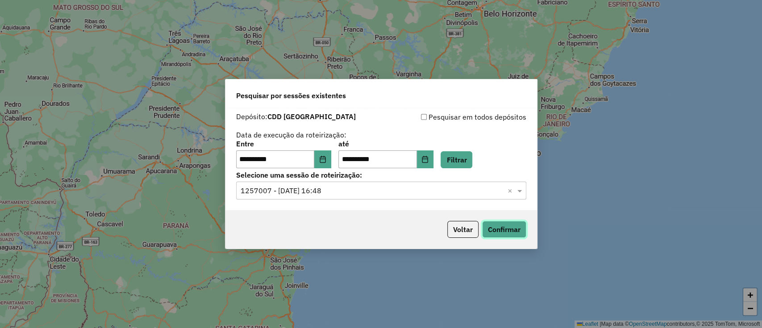
click at [510, 229] on button "Confirmar" at bounding box center [504, 229] width 44 height 17
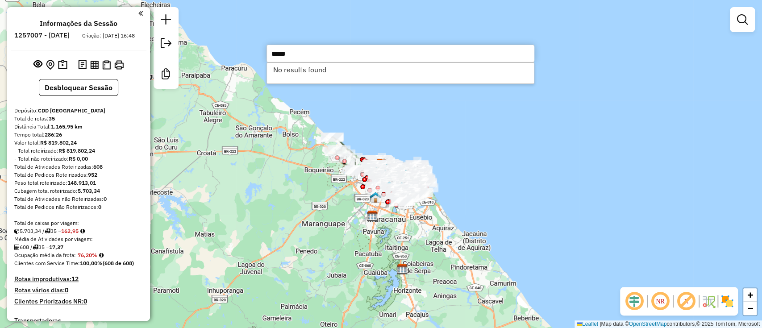
type input "*****"
click at [258, 130] on div "Janela de atendimento Grade de atendimento Capacidade Transportadoras Veículos …" at bounding box center [381, 164] width 762 height 328
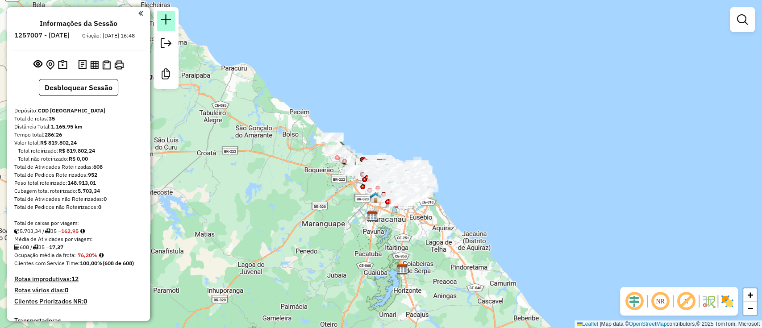
click at [161, 15] on em at bounding box center [166, 19] width 11 height 11
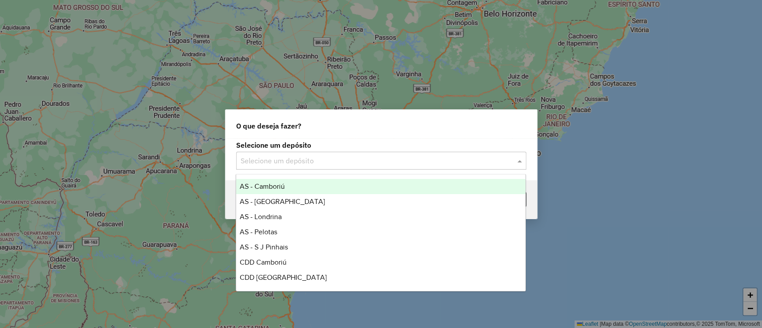
click at [351, 156] on input "text" at bounding box center [372, 161] width 263 height 11
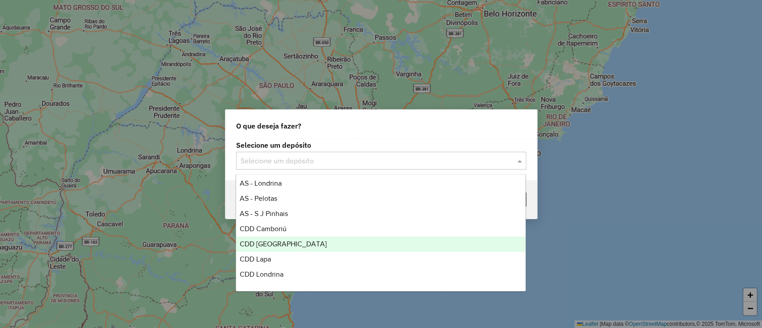
scroll to position [59, 0]
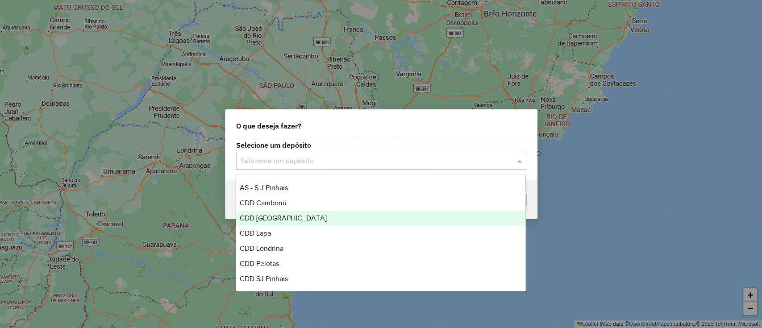
click at [279, 220] on span "CDD [GEOGRAPHIC_DATA]" at bounding box center [283, 218] width 87 height 8
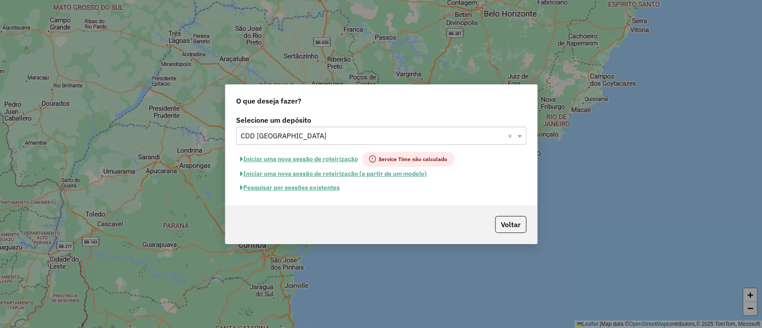
click at [292, 191] on button "Pesquisar por sessões existentes" at bounding box center [290, 188] width 108 height 14
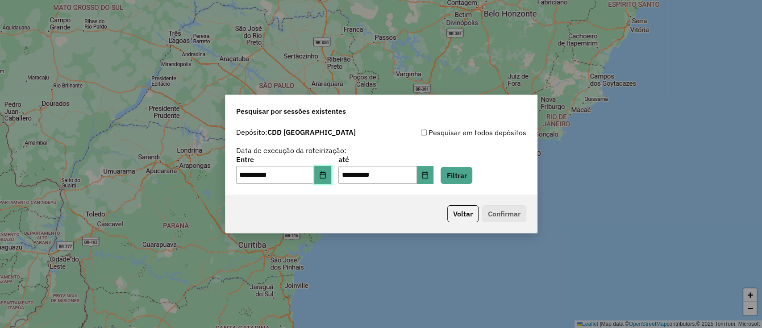
click at [325, 175] on button "Choose Date" at bounding box center [322, 175] width 17 height 18
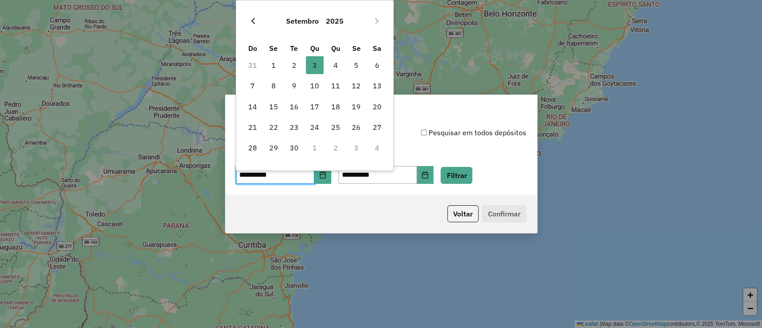
click at [251, 14] on button "Previous Month" at bounding box center [253, 21] width 14 height 14
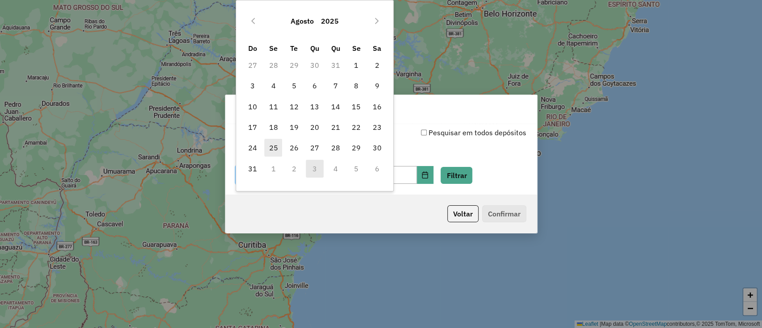
click at [273, 147] on span "25" at bounding box center [273, 148] width 18 height 18
type input "**********"
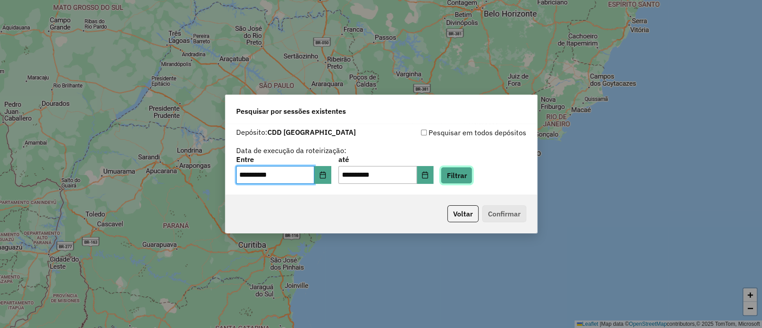
click at [468, 177] on button "Filtrar" at bounding box center [457, 175] width 32 height 17
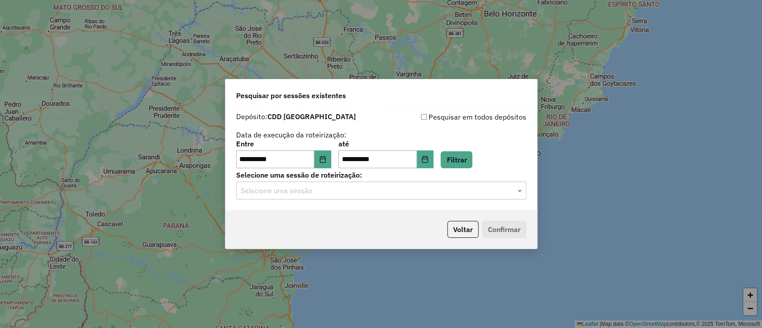
click at [325, 191] on input "text" at bounding box center [372, 191] width 263 height 11
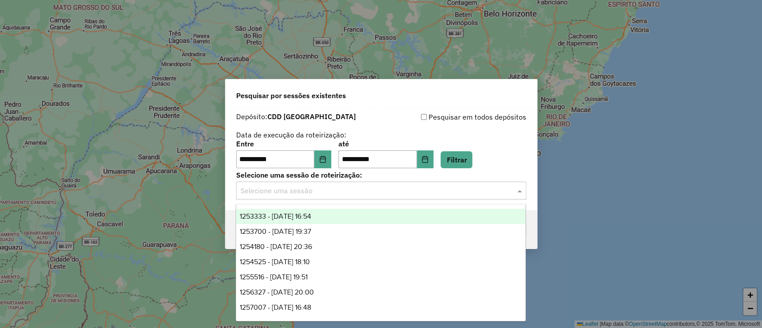
click at [301, 213] on span "1253333 - 25/08/2025 16:54" at bounding box center [275, 217] width 71 height 8
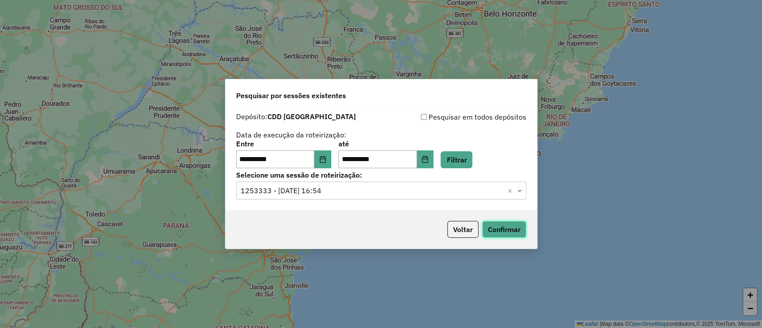
click at [509, 222] on button "Confirmar" at bounding box center [504, 229] width 44 height 17
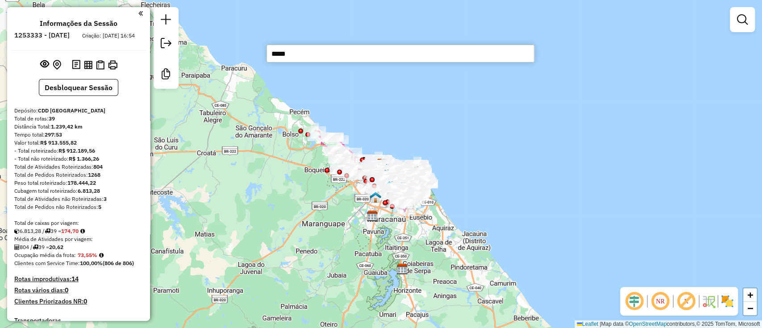
click at [343, 53] on input "*****" at bounding box center [401, 54] width 268 height 18
type input "*"
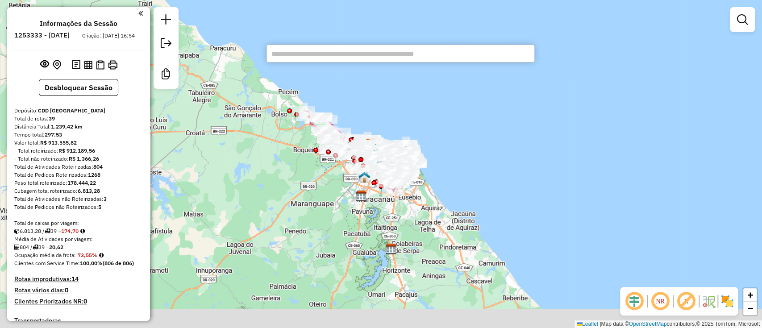
click at [510, 157] on div "Janela de atendimento Grade de atendimento Capacidade Transportadoras Veículos …" at bounding box center [381, 164] width 762 height 328
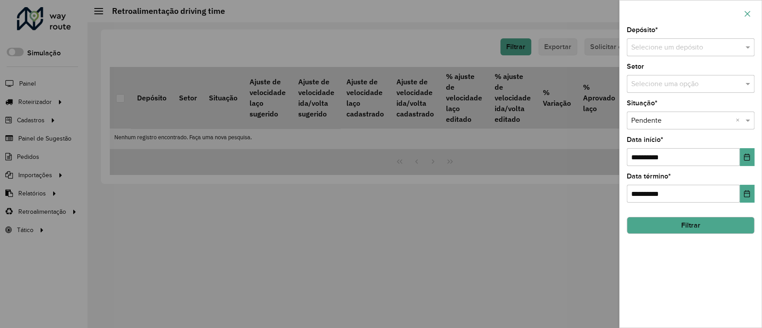
click at [743, 15] on button "button" at bounding box center [747, 14] width 14 height 14
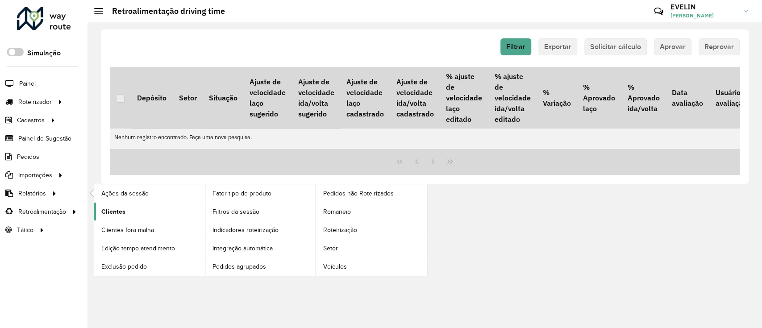
click at [133, 212] on link "Clientes" at bounding box center [149, 212] width 111 height 18
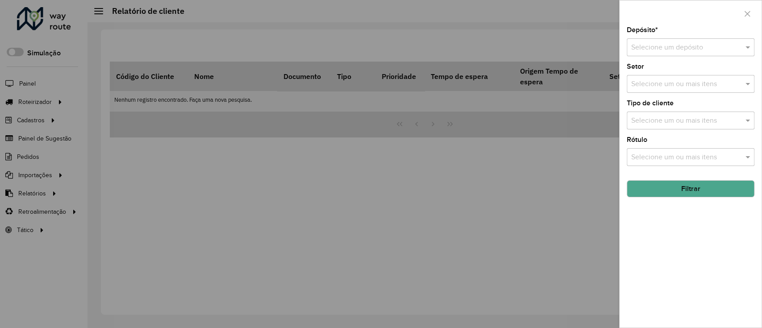
click at [706, 47] on input "text" at bounding box center [681, 47] width 101 height 11
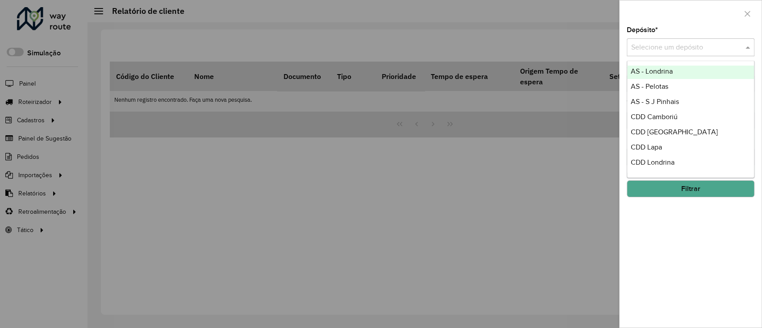
scroll to position [59, 0]
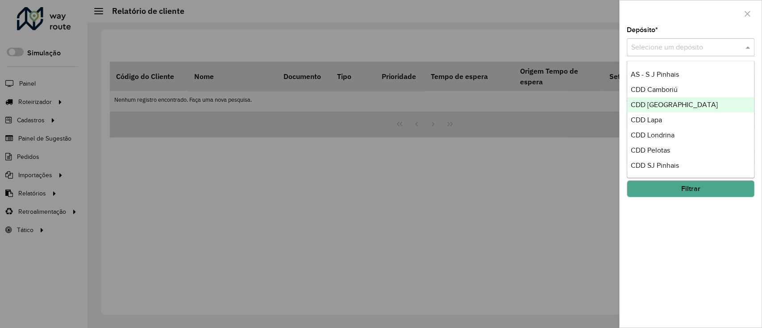
click at [677, 105] on div "CDD Fortaleza" at bounding box center [690, 104] width 127 height 15
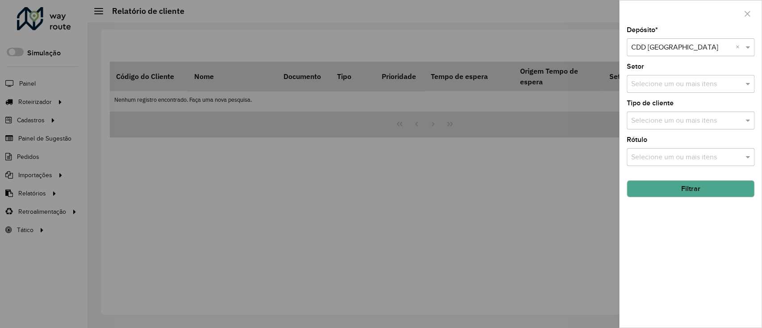
click at [691, 188] on button "Filtrar" at bounding box center [691, 188] width 128 height 17
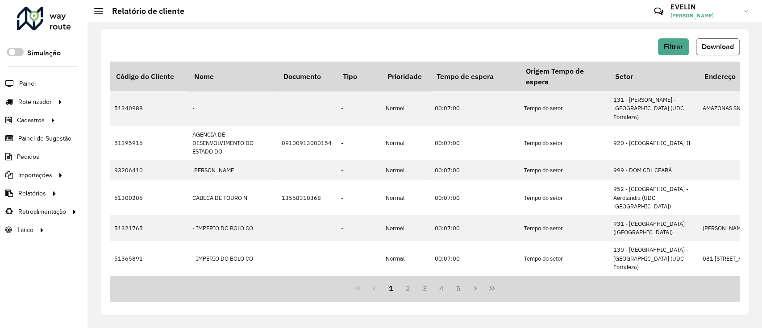
click at [708, 48] on span "Download" at bounding box center [718, 47] width 32 height 8
